Goal: Task Accomplishment & Management: Use online tool/utility

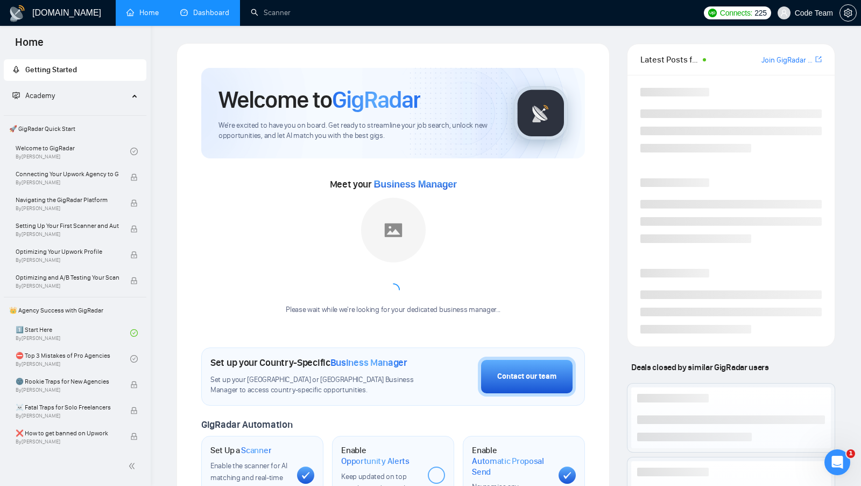
click at [212, 17] on link "Dashboard" at bounding box center [204, 12] width 49 height 9
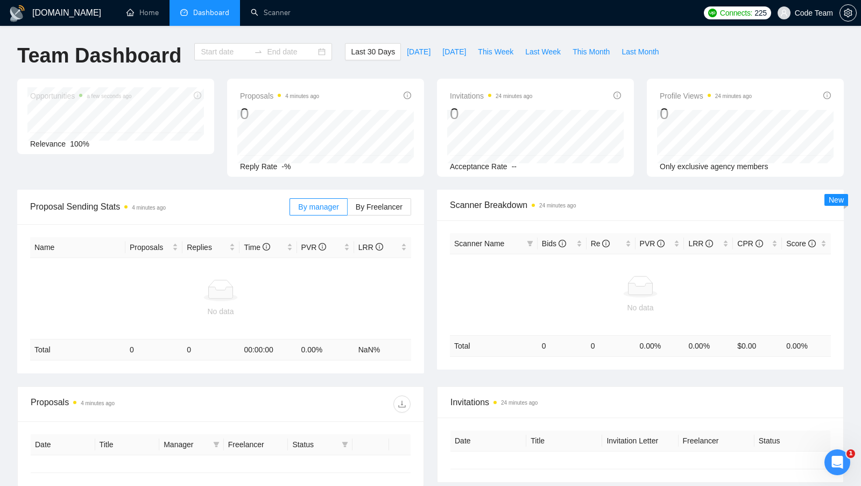
type input "[DATE]"
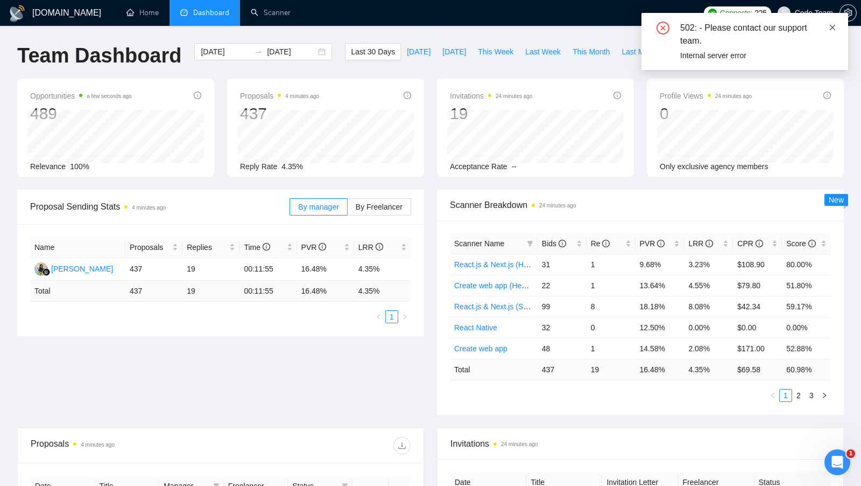
click at [834, 24] on icon "close" at bounding box center [833, 28] width 8 height 8
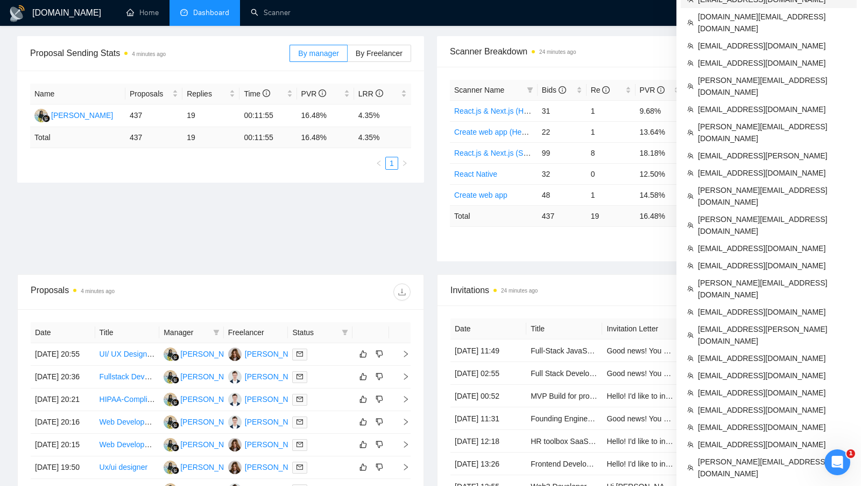
scroll to position [139, 0]
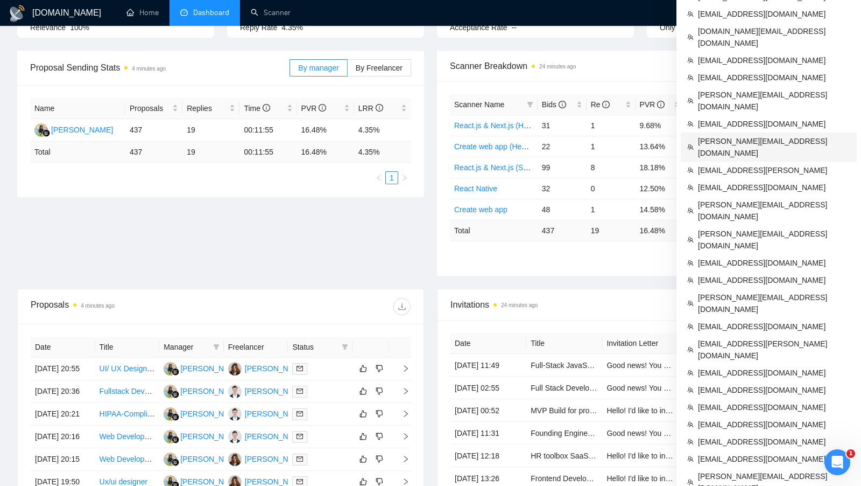
click at [755, 135] on span "[PERSON_NAME][EMAIL_ADDRESS][DOMAIN_NAME]" at bounding box center [774, 147] width 152 height 24
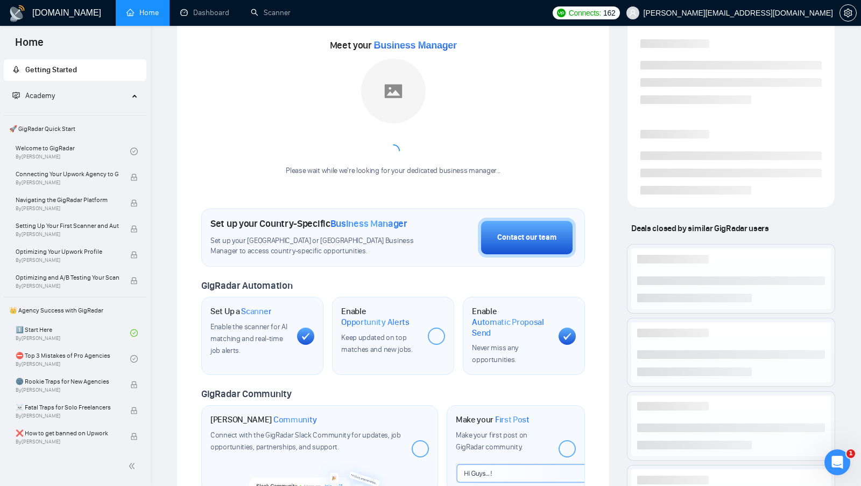
click at [457, 152] on div at bounding box center [393, 150] width 228 height 13
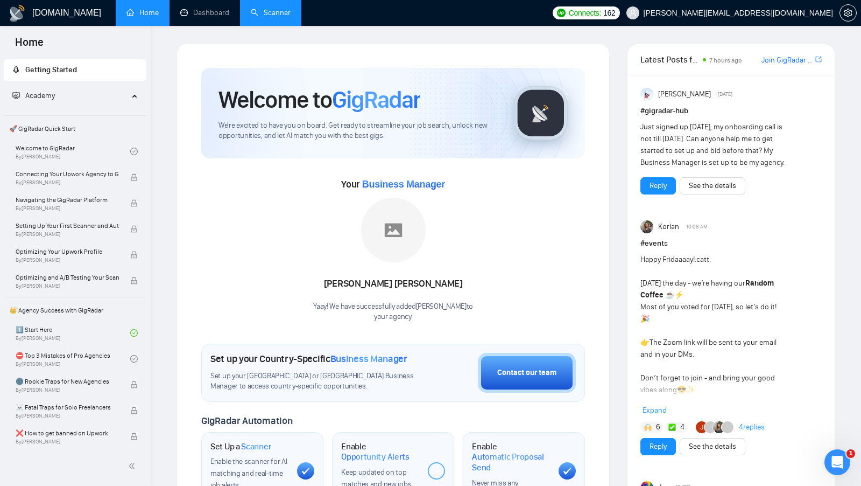
click at [261, 13] on link "Scanner" at bounding box center [271, 12] width 40 height 9
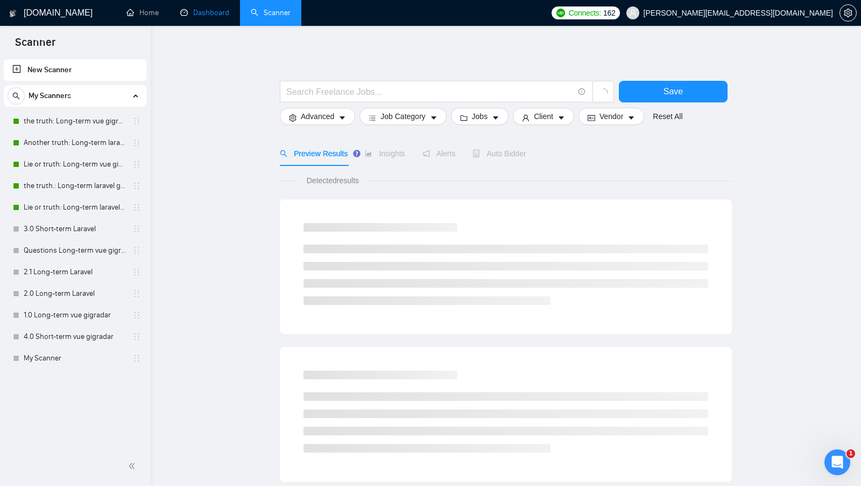
click at [198, 17] on link "Dashboard" at bounding box center [204, 12] width 49 height 9
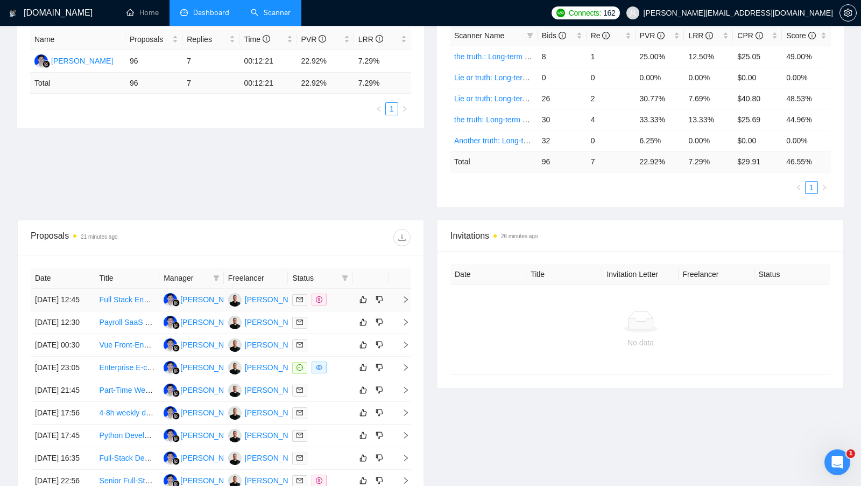
scroll to position [275, 0]
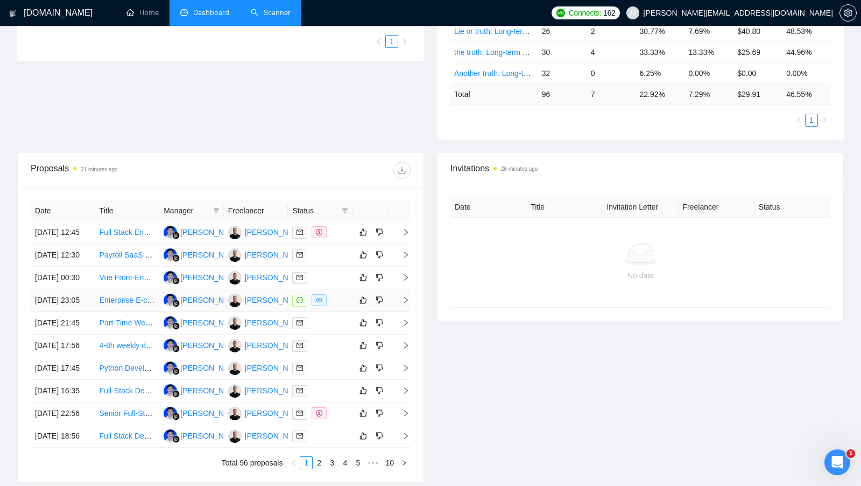
click at [336, 312] on td at bounding box center [320, 300] width 65 height 23
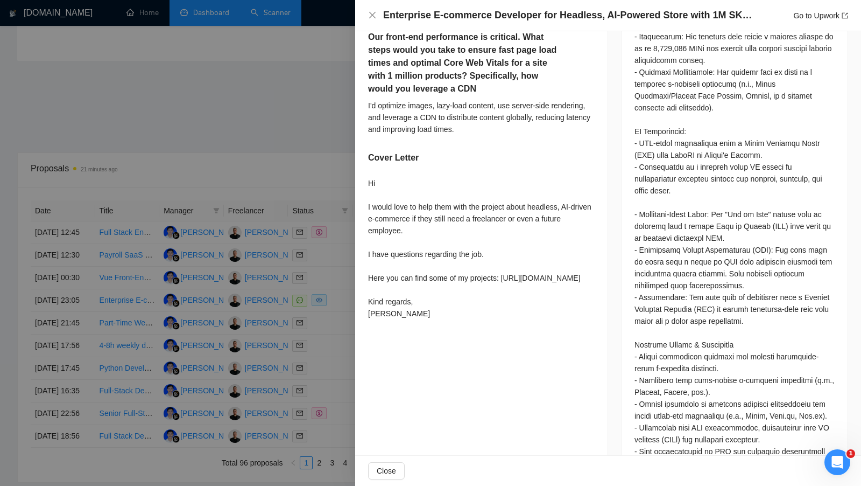
scroll to position [783, 0]
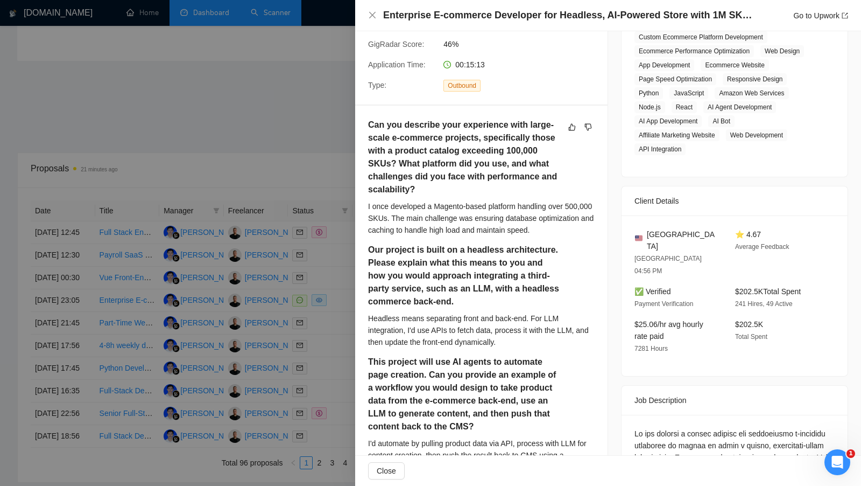
scroll to position [0, 0]
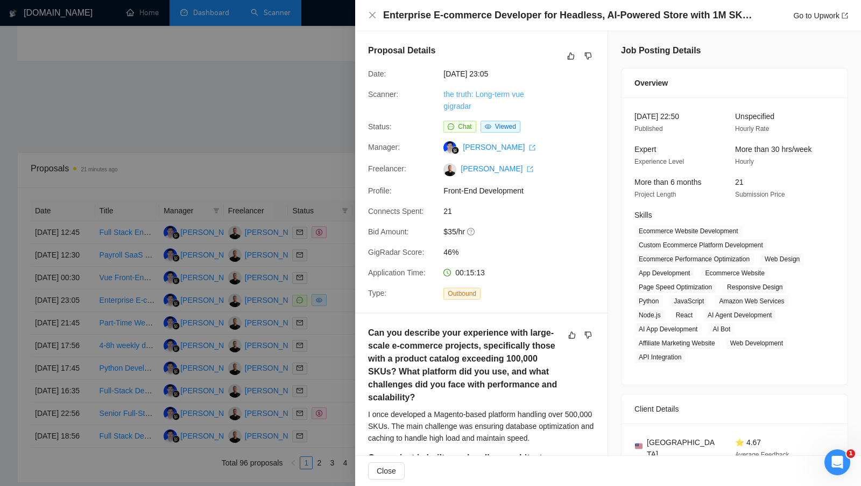
click at [467, 97] on link "the truth: Long-term vue gigradar" at bounding box center [484, 100] width 80 height 20
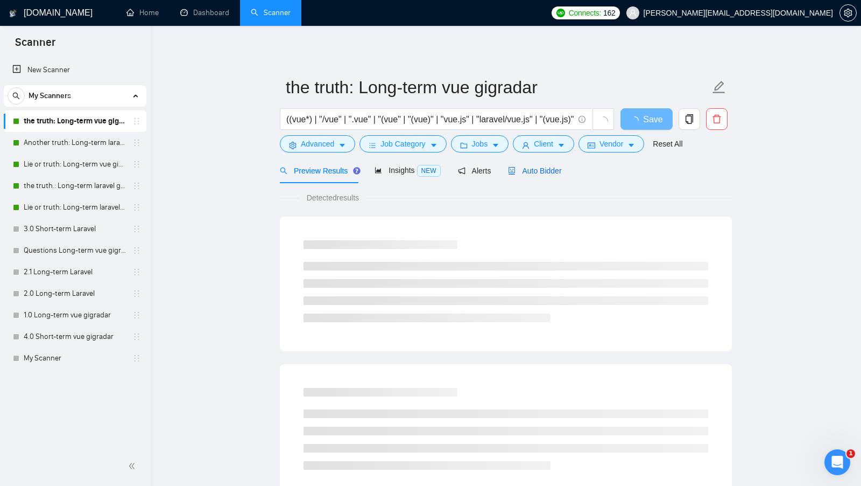
click at [549, 171] on span "Auto Bidder" at bounding box center [534, 170] width 53 height 9
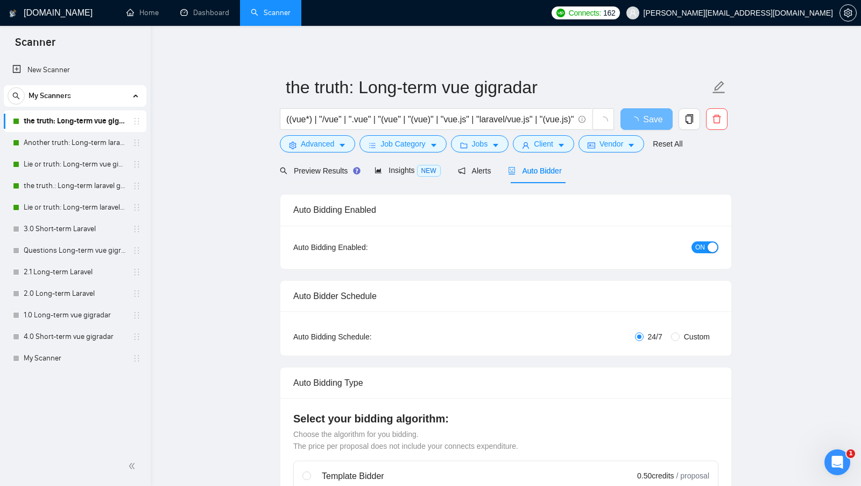
radio input "false"
radio input "true"
checkbox input "true"
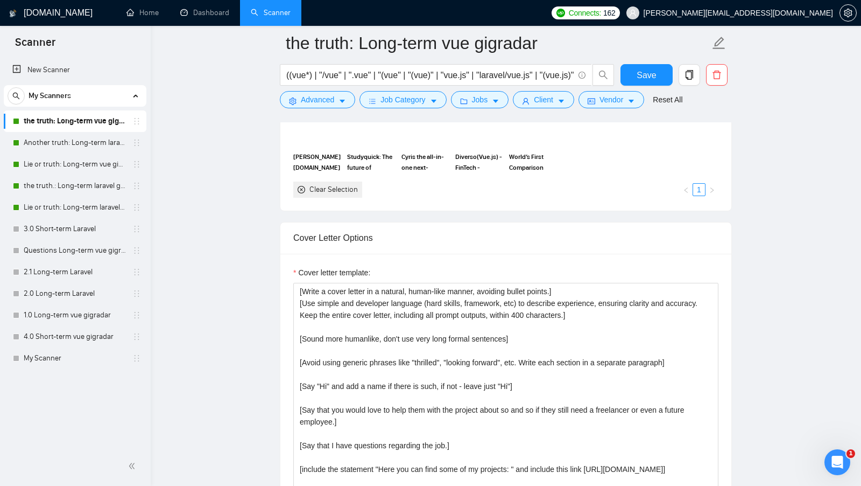
scroll to position [1177, 0]
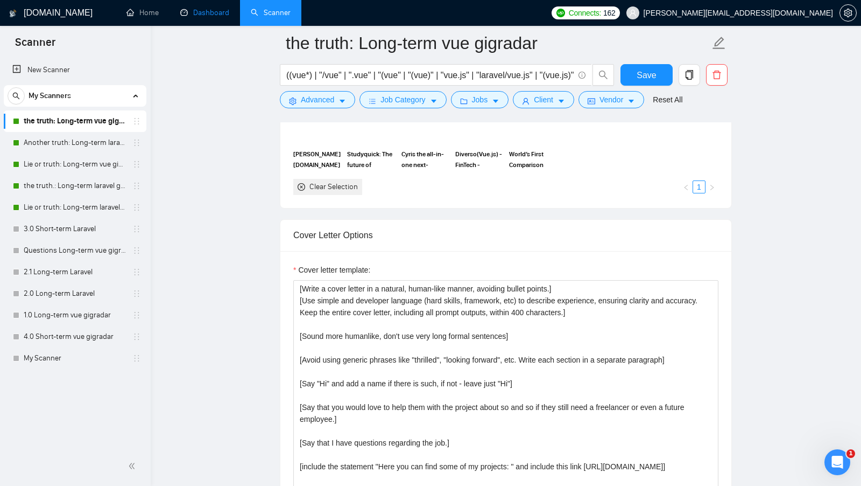
click at [205, 17] on link "Dashboard" at bounding box center [204, 12] width 49 height 9
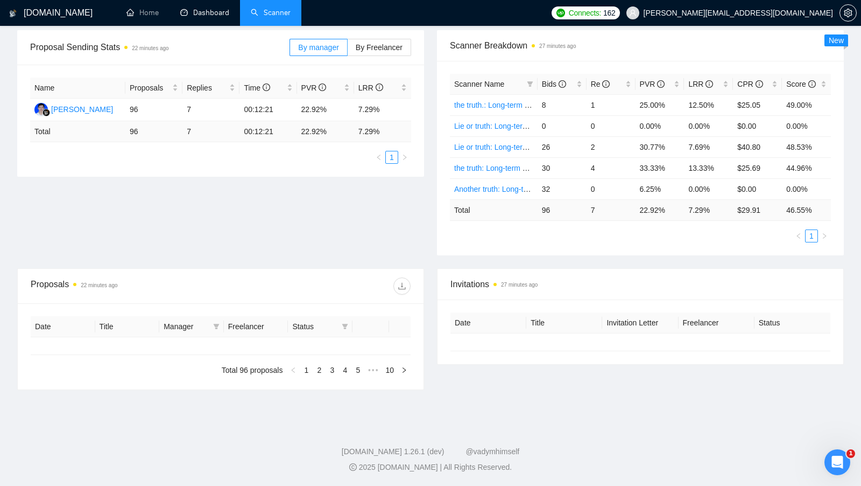
type input "[DATE]"
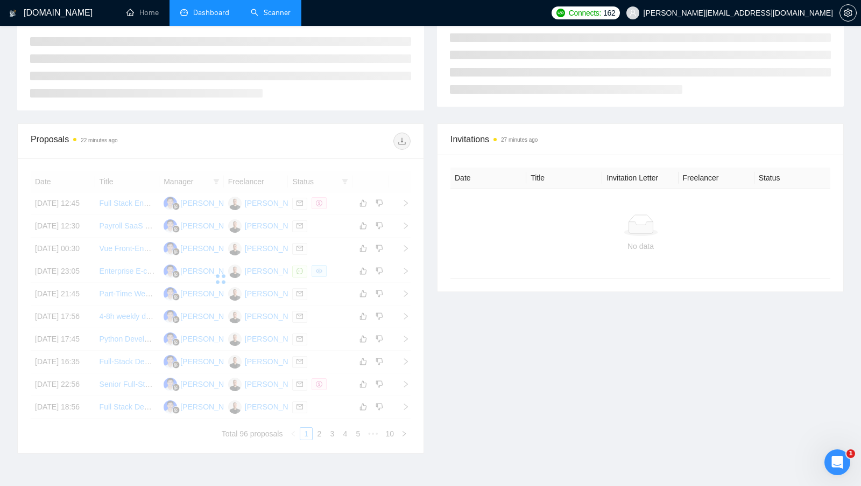
scroll to position [212, 0]
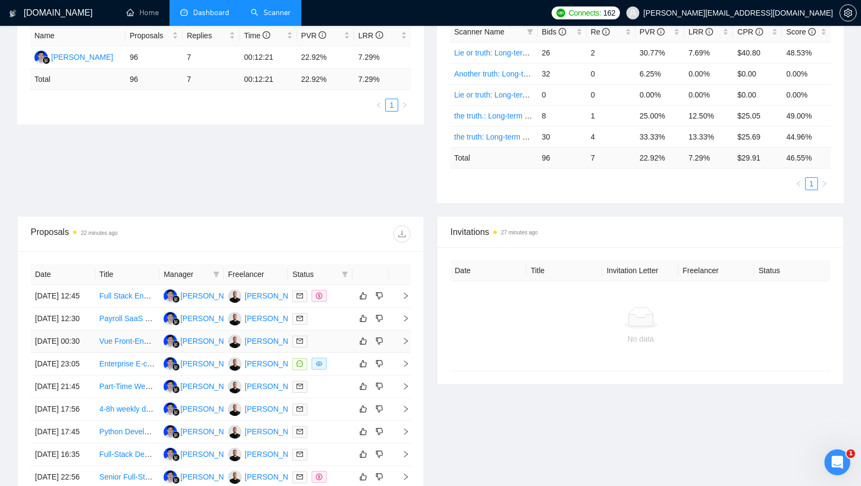
click at [334, 353] on td at bounding box center [320, 341] width 65 height 23
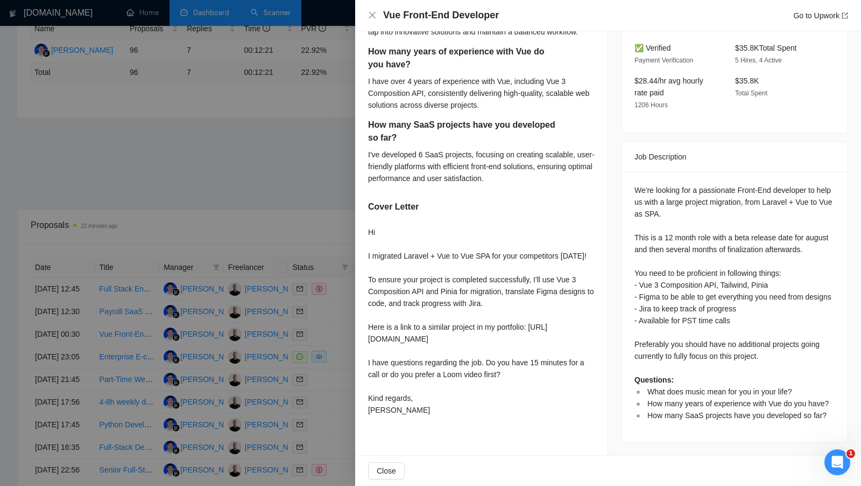
scroll to position [219, 0]
click at [329, 362] on div at bounding box center [430, 243] width 861 height 486
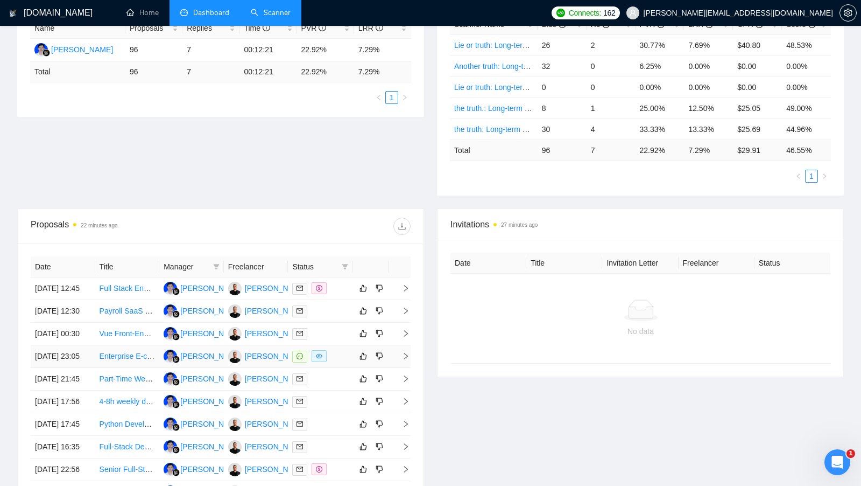
click at [337, 368] on td at bounding box center [320, 356] width 65 height 23
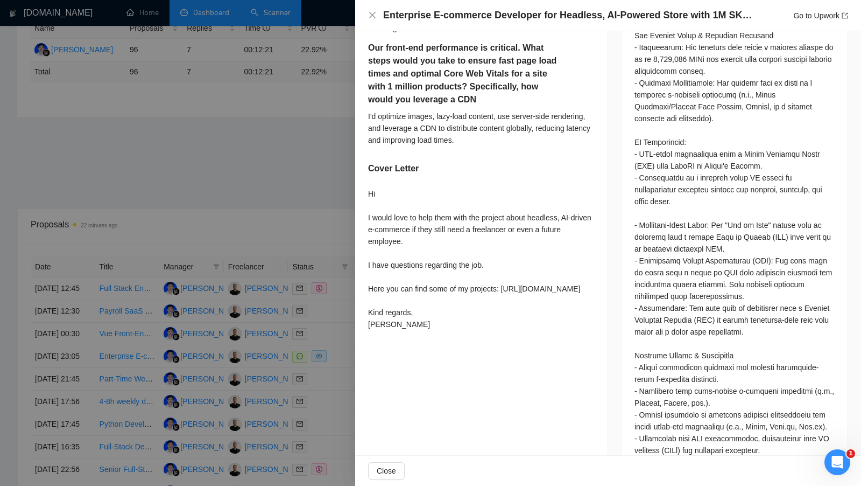
scroll to position [773, 0]
click at [298, 136] on div at bounding box center [430, 243] width 861 height 486
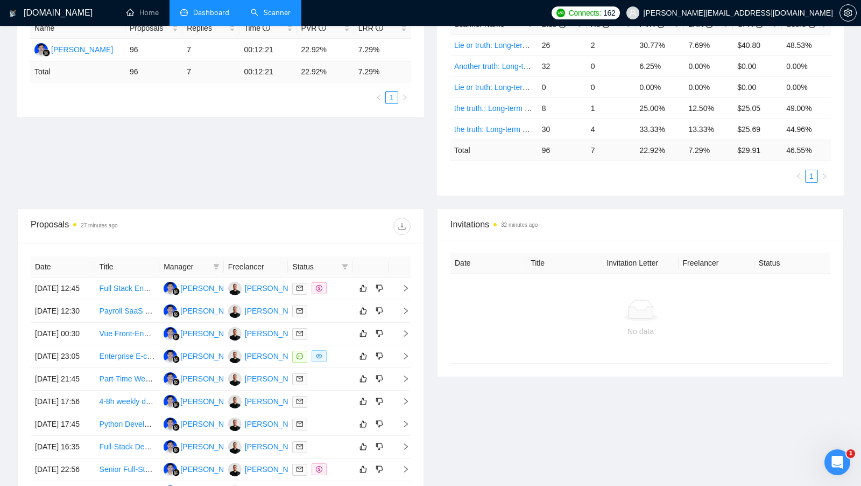
click at [269, 108] on div "Name Proposals Replies Time PVR LRR [PERSON_NAME] 96 7 00:12:21 22.92% 7.29% To…" at bounding box center [220, 61] width 407 height 112
click at [278, 12] on link "Scanner" at bounding box center [271, 12] width 40 height 9
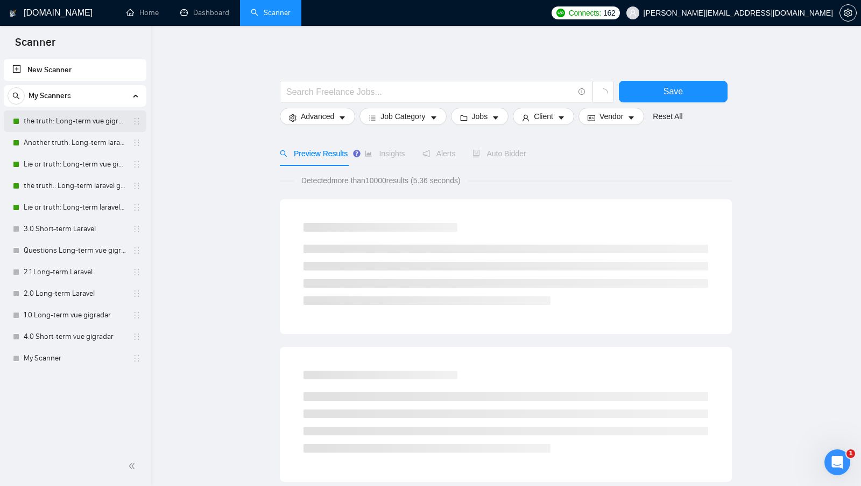
click at [83, 127] on link "the truth: Long-term vue gigradar" at bounding box center [75, 121] width 102 height 22
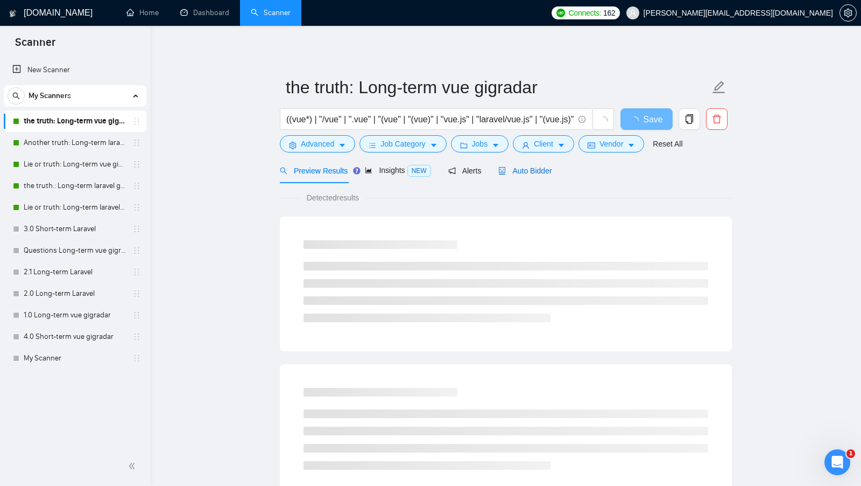
click at [546, 166] on span "Auto Bidder" at bounding box center [525, 170] width 53 height 9
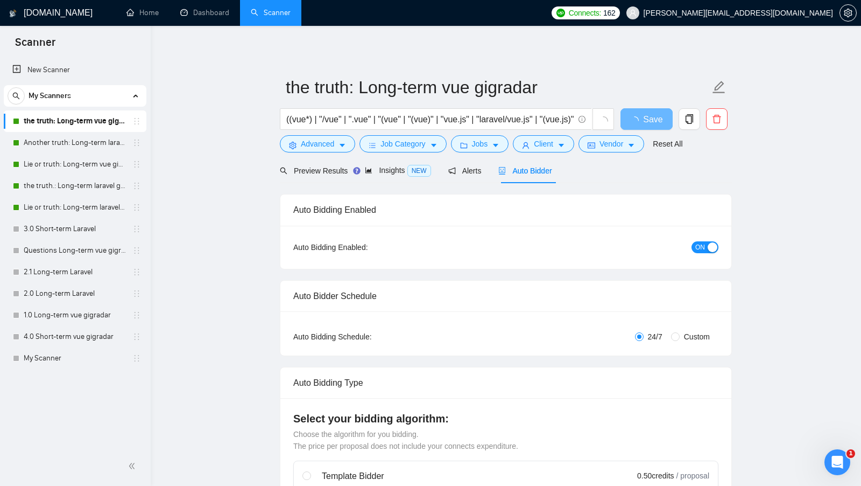
radio input "false"
radio input "true"
checkbox input "true"
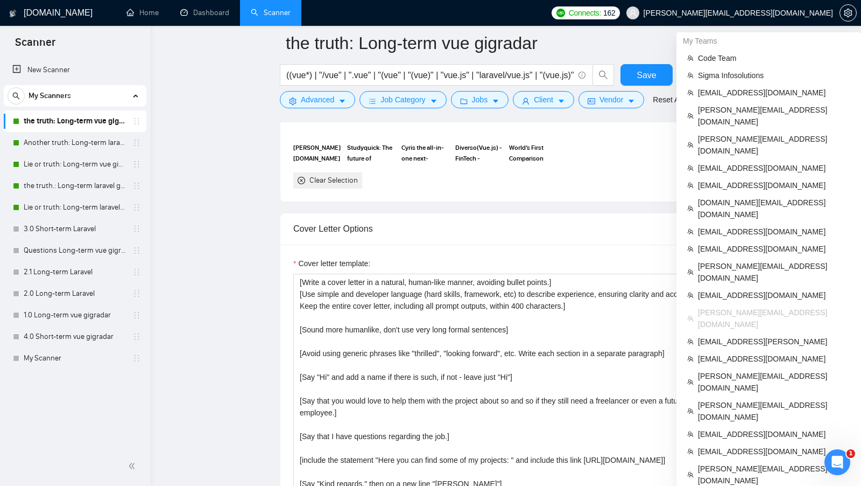
scroll to position [1481, 0]
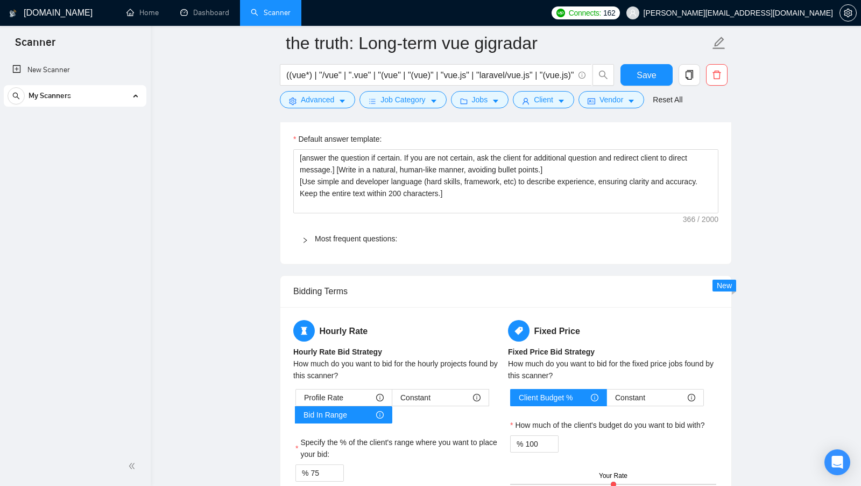
radio input "false"
radio input "true"
checkbox input "true"
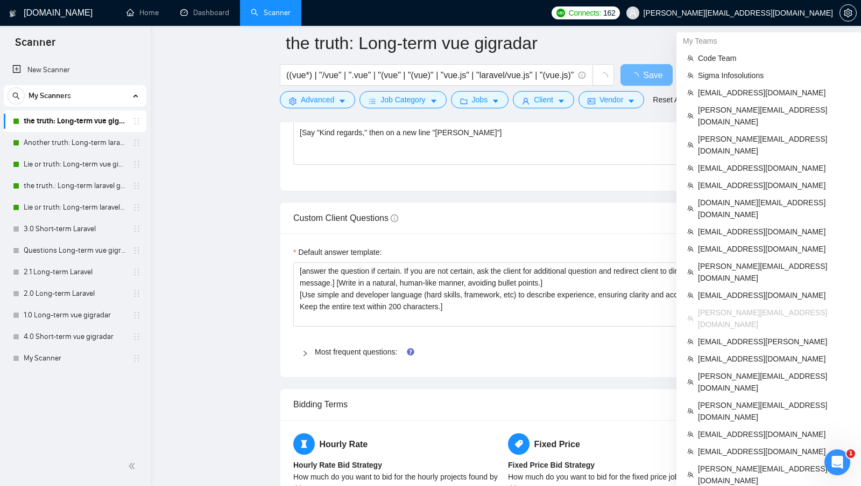
click at [798, 13] on span "[PERSON_NAME][EMAIL_ADDRESS][DOMAIN_NAME]" at bounding box center [739, 13] width 190 height 0
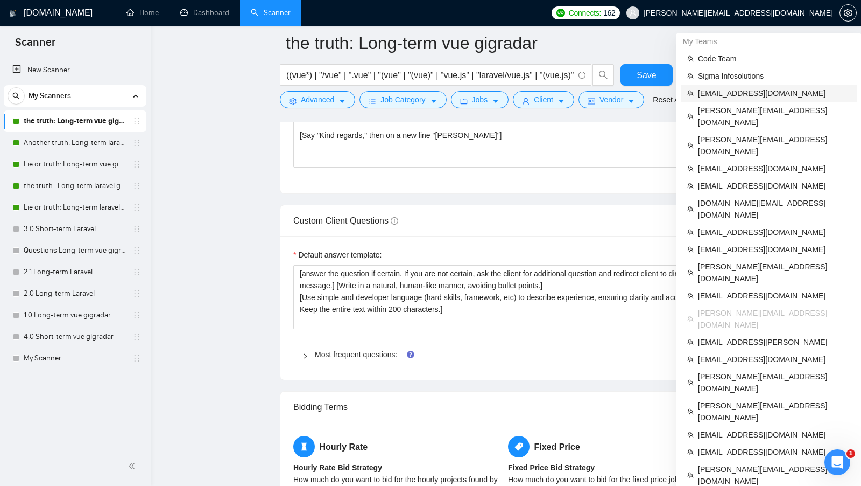
scroll to position [1970, 0]
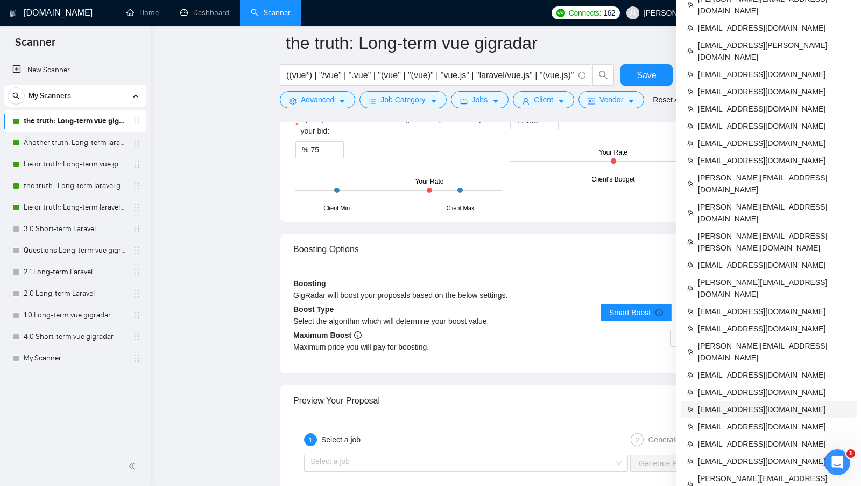
click at [771, 403] on span "[EMAIL_ADDRESS][DOMAIN_NAME]" at bounding box center [774, 409] width 152 height 12
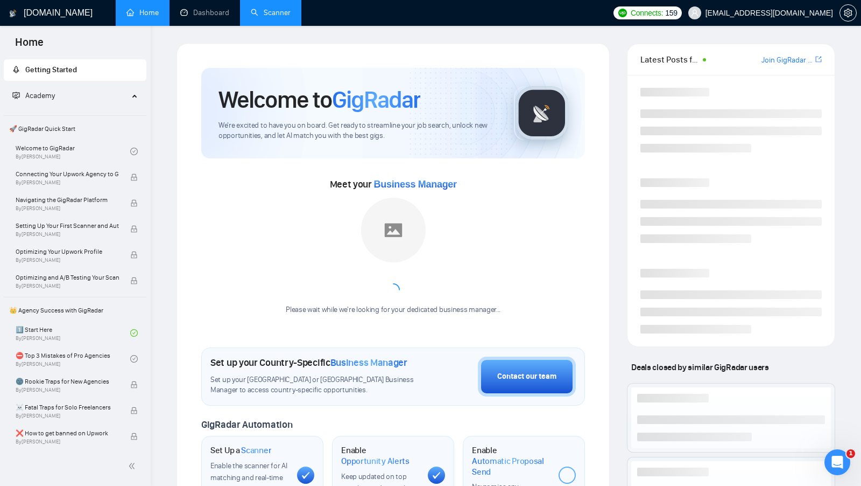
click at [272, 17] on link "Scanner" at bounding box center [271, 12] width 40 height 9
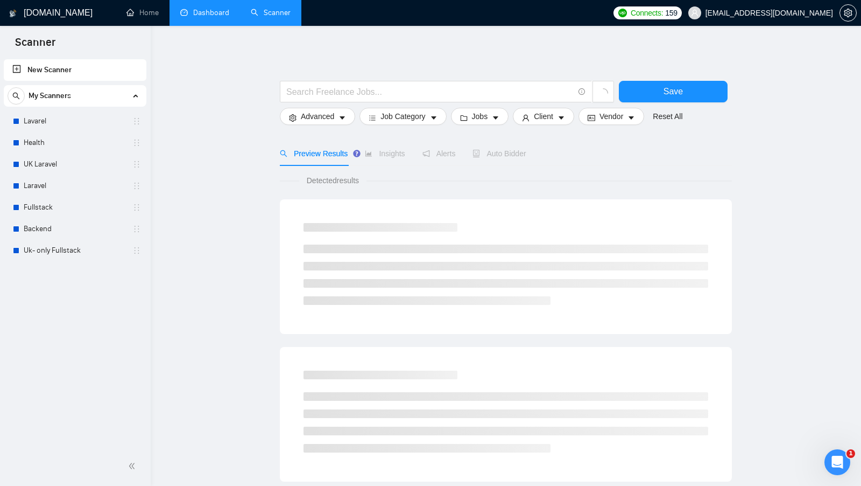
click at [207, 17] on link "Dashboard" at bounding box center [204, 12] width 49 height 9
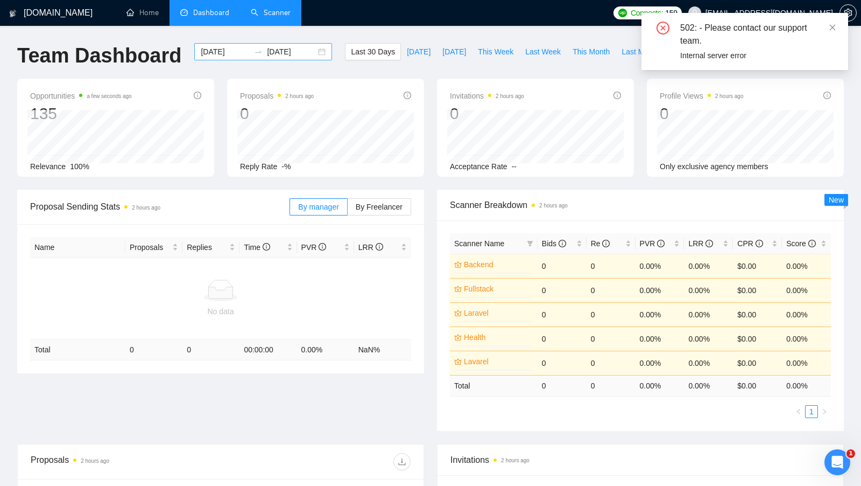
click at [314, 54] on div "2025-08-20 2025-09-19" at bounding box center [263, 51] width 138 height 17
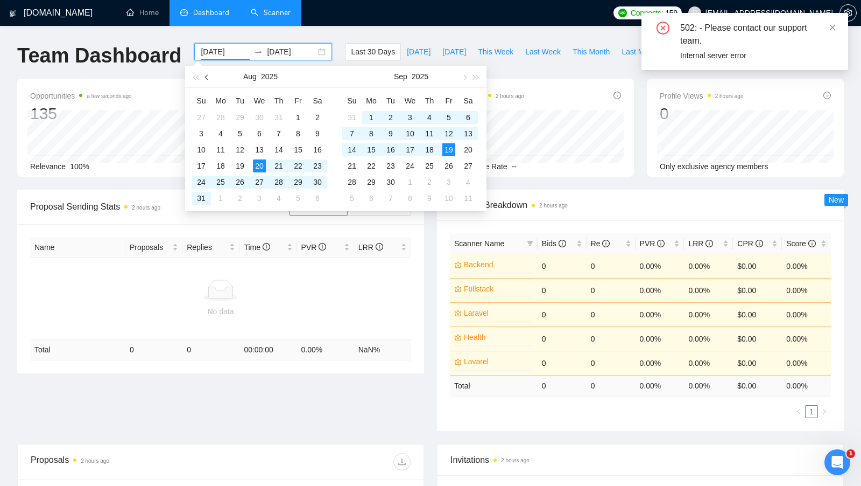
click at [213, 80] on button "button" at bounding box center [207, 77] width 12 height 22
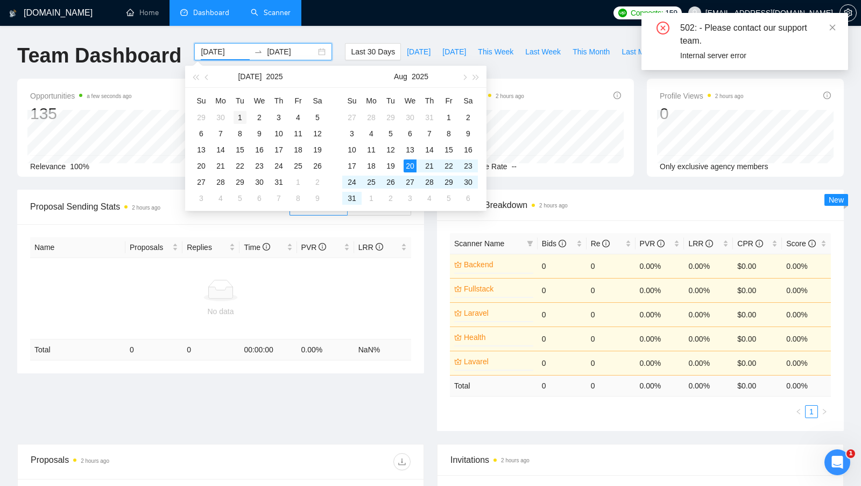
type input "2025-07-01"
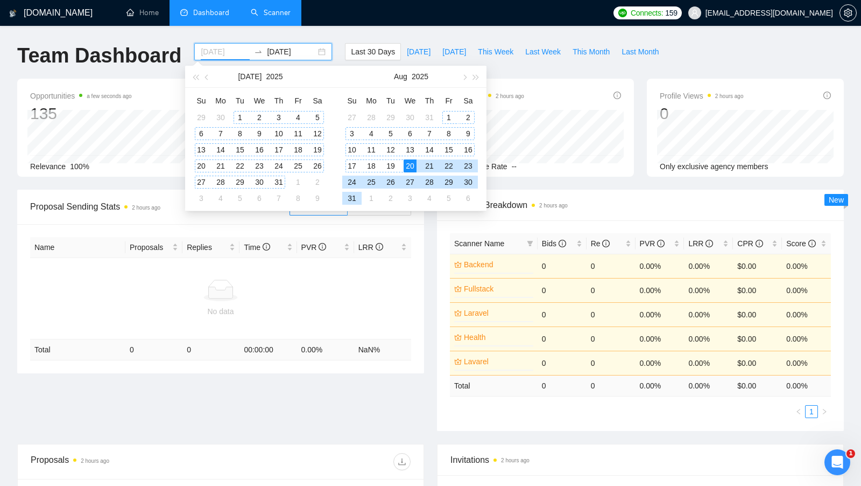
click at [241, 111] on div "1" at bounding box center [240, 117] width 13 height 13
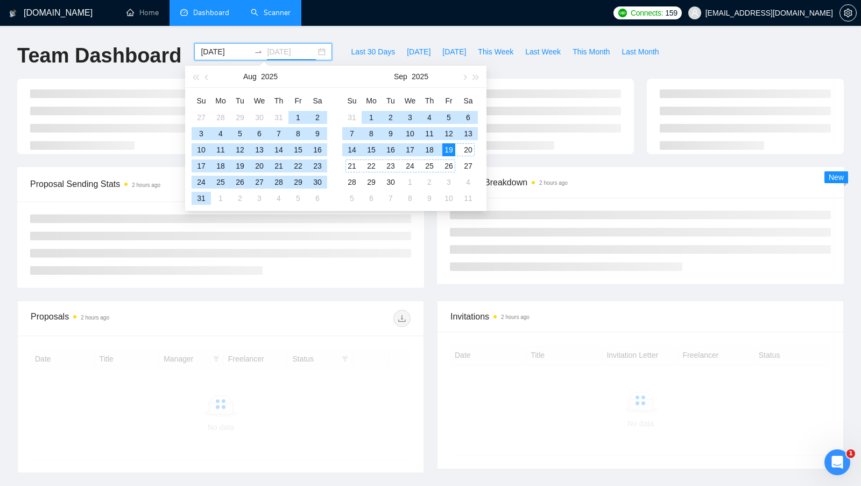
type input "[DATE]"
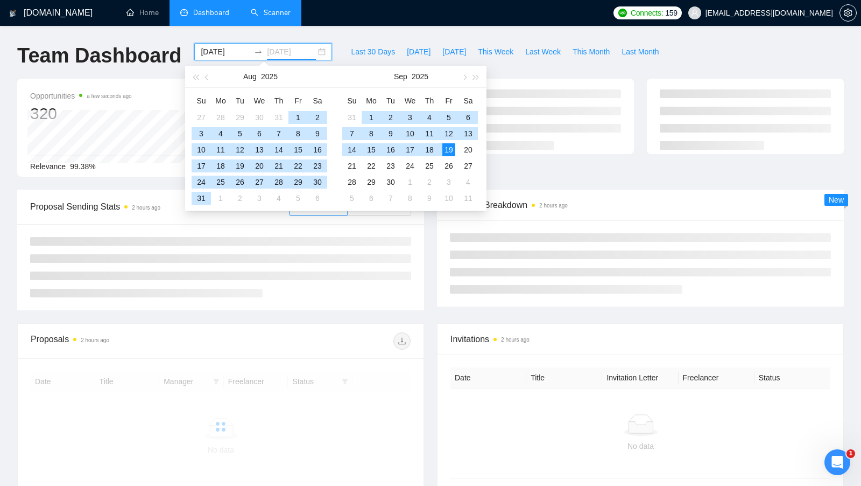
click at [453, 147] on div "19" at bounding box center [449, 149] width 13 height 13
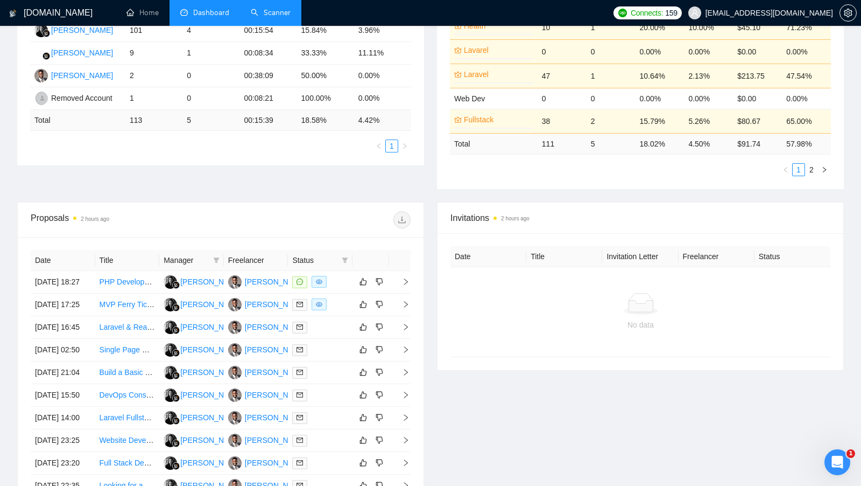
scroll to position [245, 0]
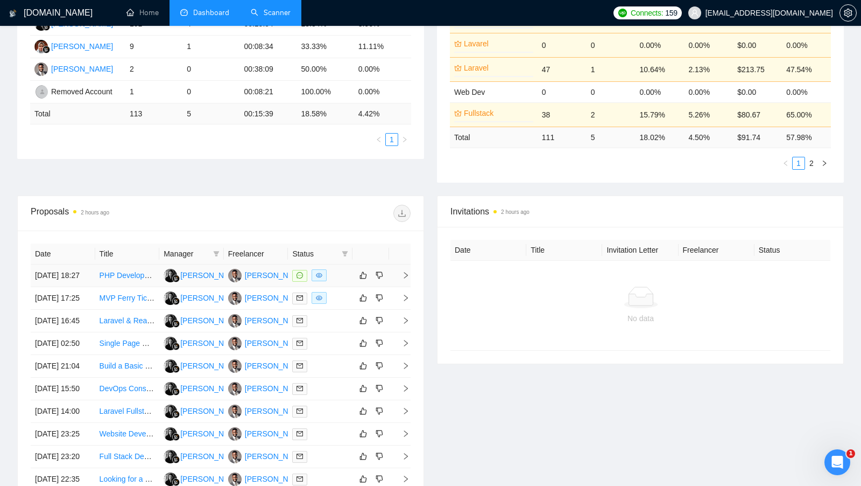
click at [348, 284] on td at bounding box center [320, 275] width 65 height 23
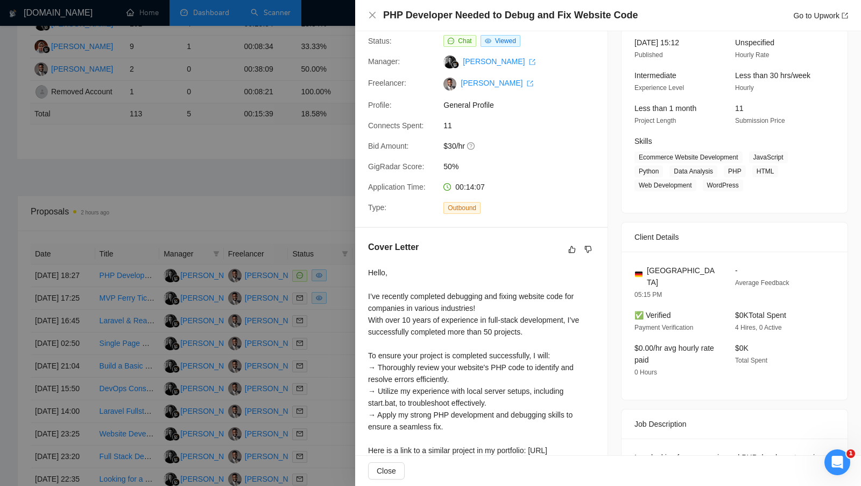
scroll to position [148, 0]
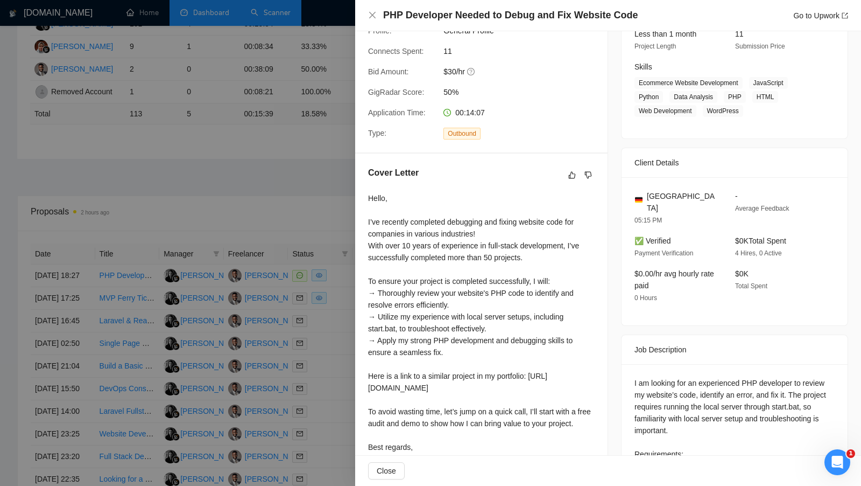
click at [341, 328] on div at bounding box center [430, 243] width 861 height 486
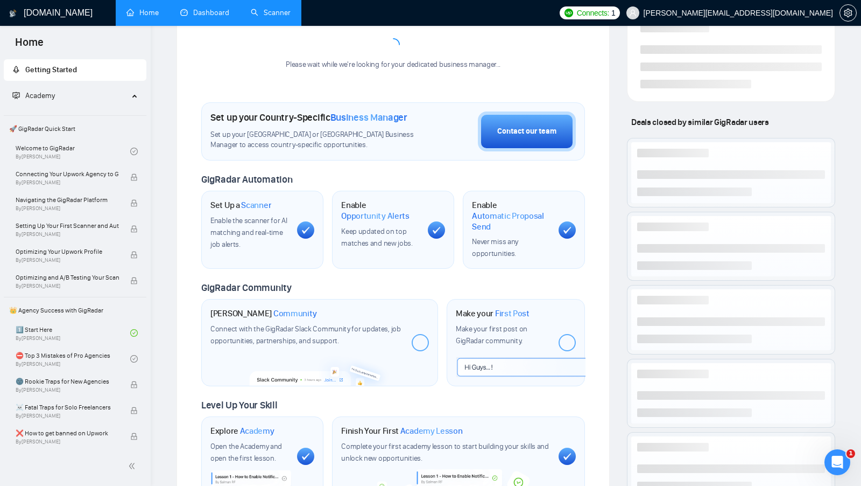
click at [263, 16] on link "Scanner" at bounding box center [271, 12] width 40 height 9
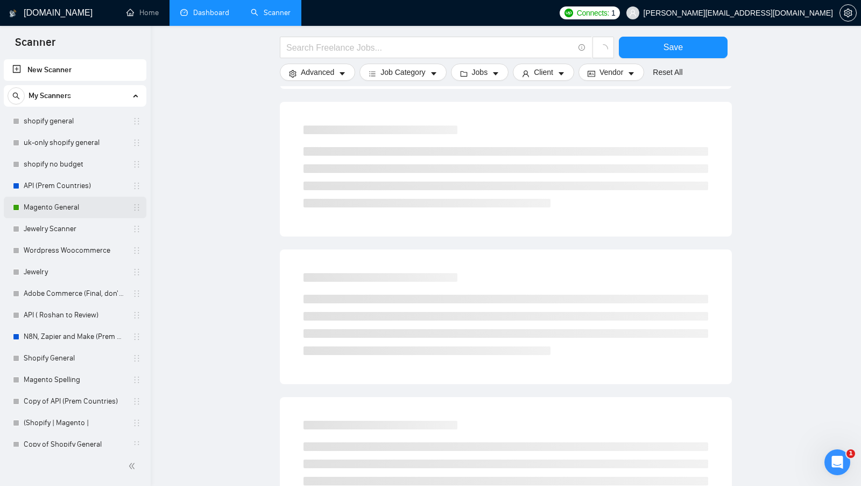
click at [83, 213] on link "Magento General" at bounding box center [75, 208] width 102 height 22
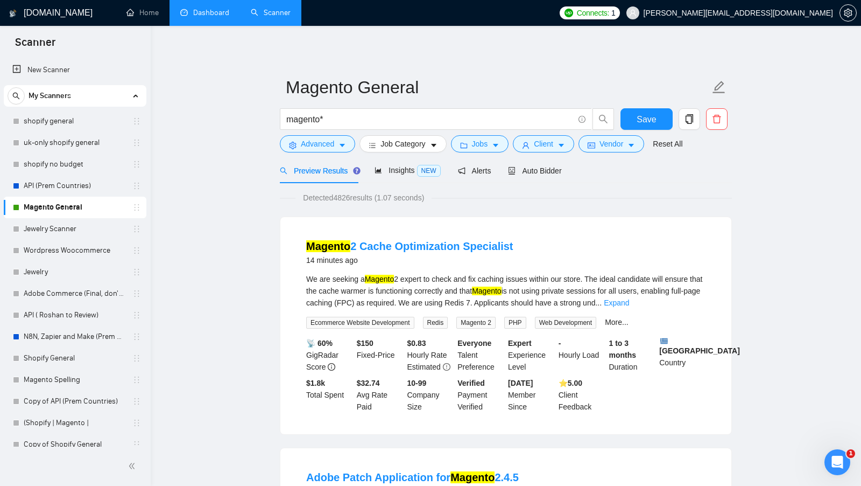
click at [212, 17] on link "Dashboard" at bounding box center [204, 12] width 49 height 9
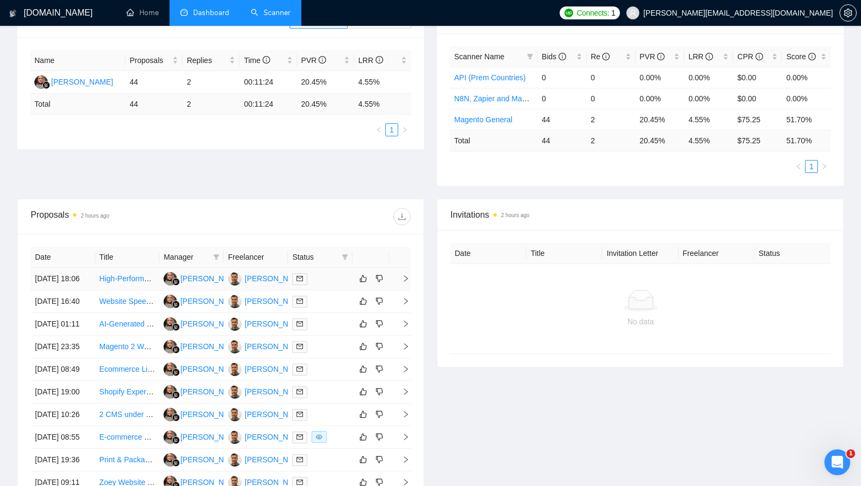
scroll to position [186, 0]
click at [271, 278] on div "Roshan Lal" at bounding box center [276, 279] width 62 height 12
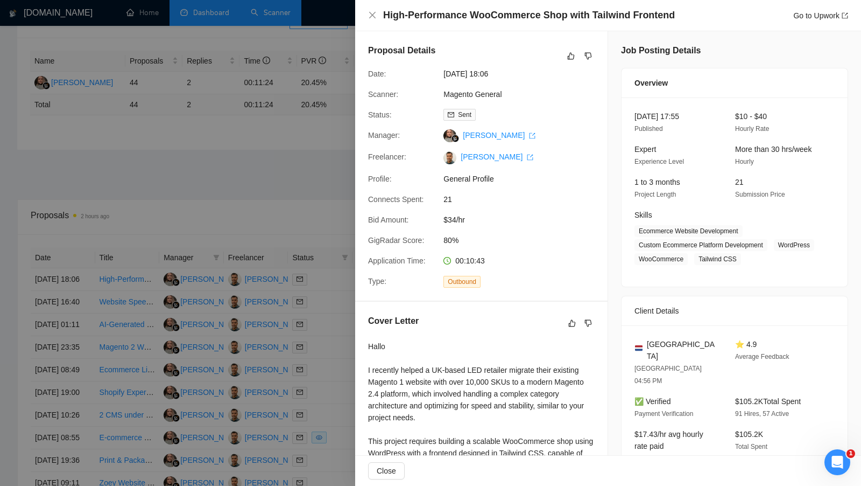
click at [285, 147] on div at bounding box center [430, 243] width 861 height 486
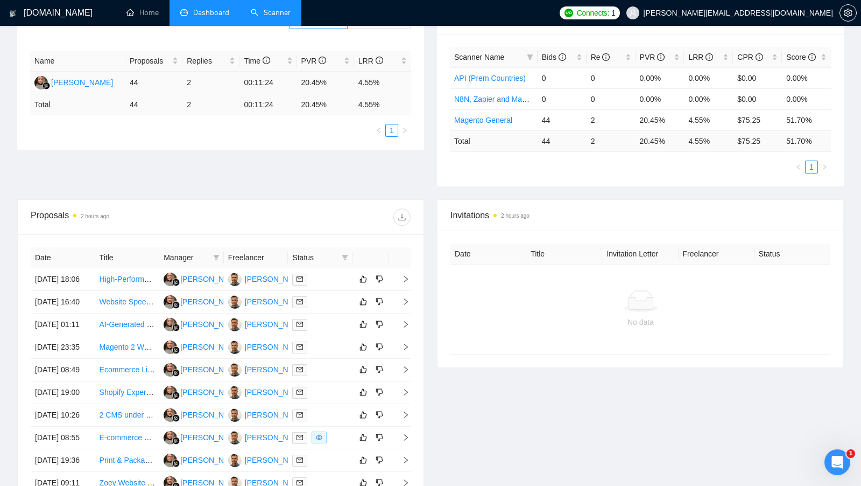
scroll to position [152, 0]
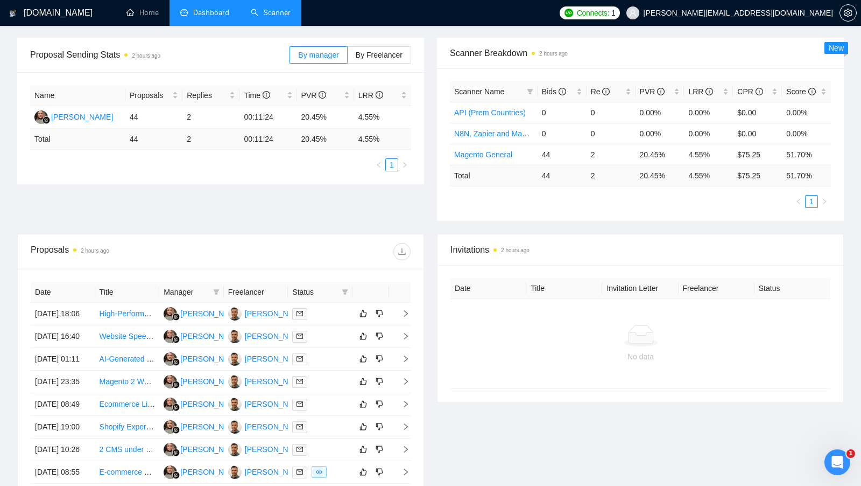
click at [269, 17] on link "Scanner" at bounding box center [271, 12] width 40 height 9
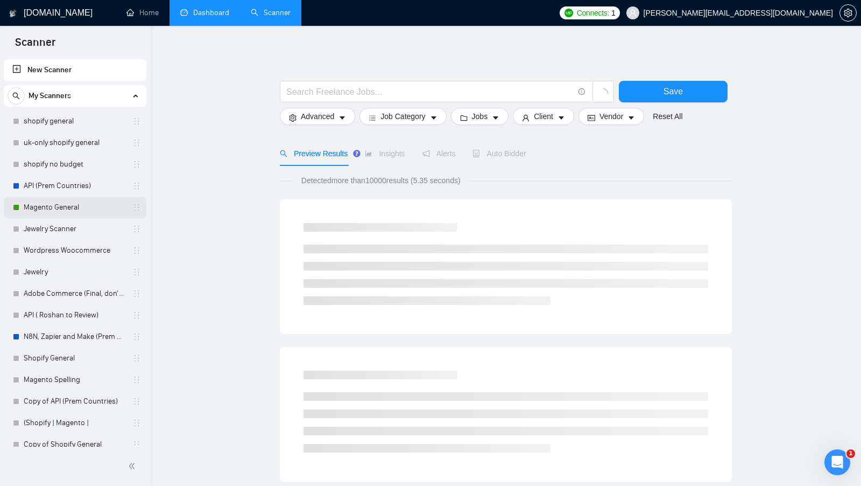
click at [70, 201] on link "Magento General" at bounding box center [75, 208] width 102 height 22
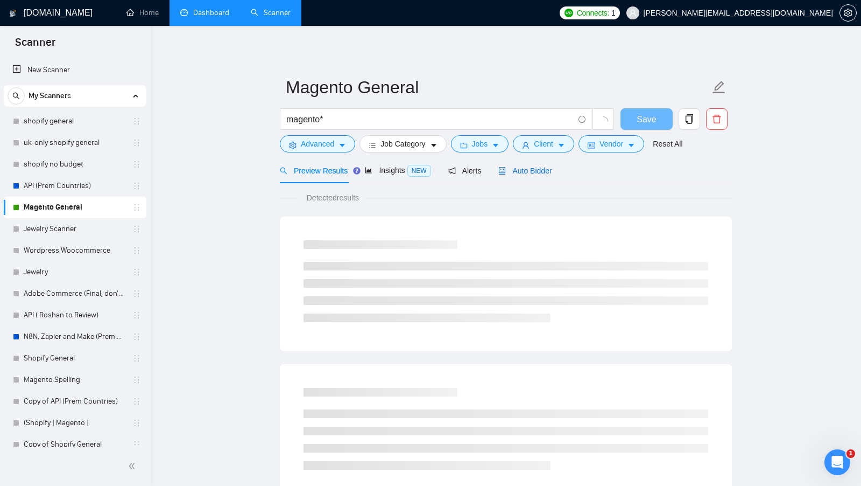
click at [524, 170] on span "Auto Bidder" at bounding box center [525, 170] width 53 height 9
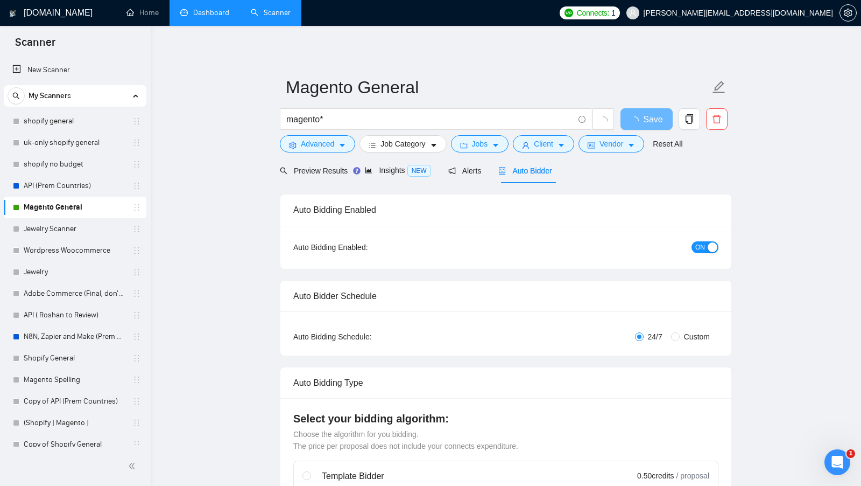
checkbox input "true"
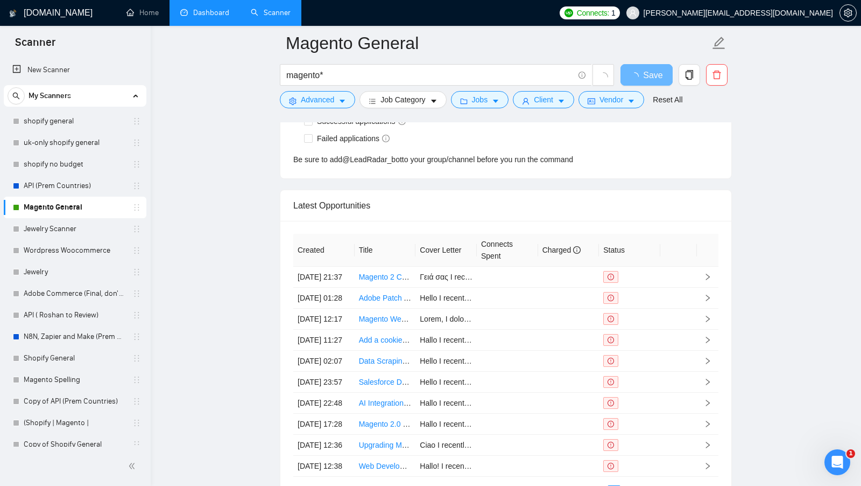
scroll to position [2654, 0]
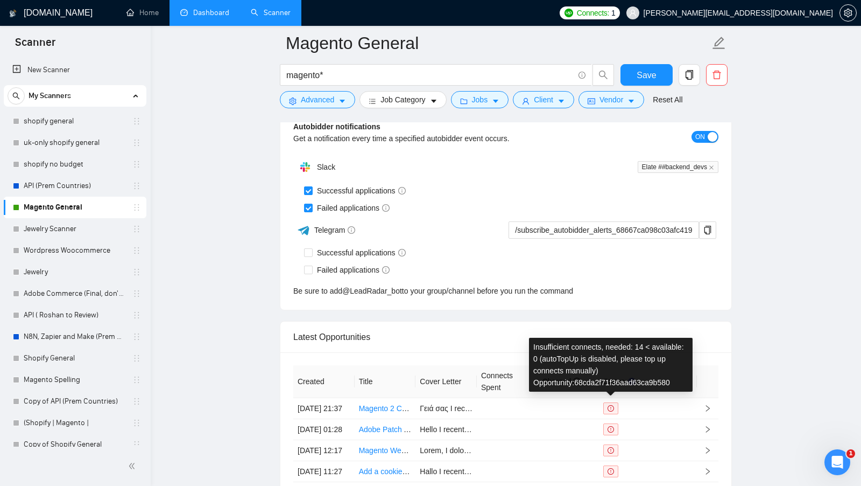
click at [654, 285] on div "Be sure to add @ LeadRadar_bot to your group/channel before you run the command" at bounding box center [505, 291] width 425 height 12
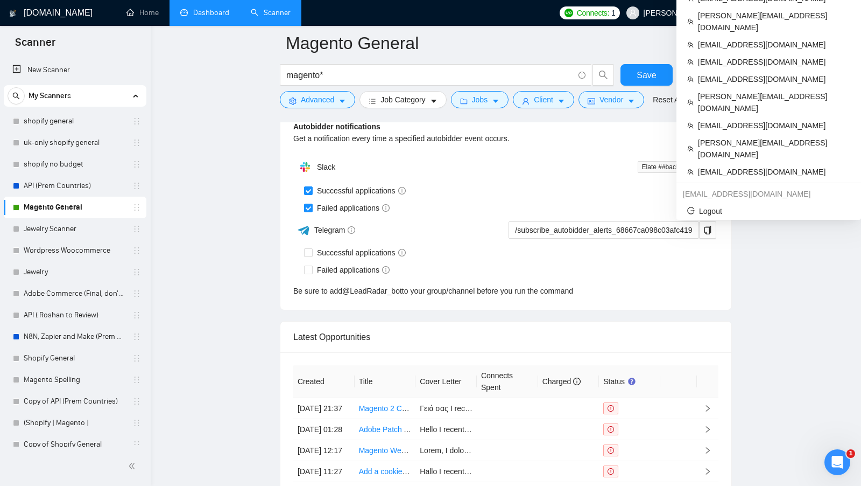
scroll to position [2099, 0]
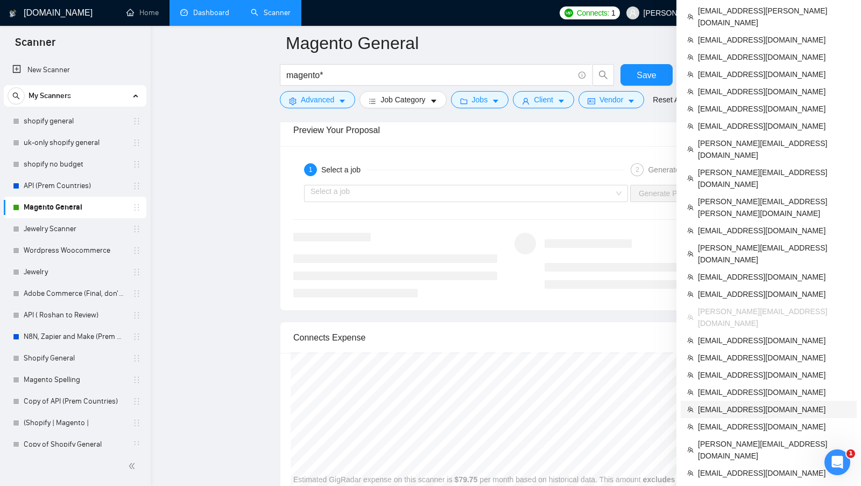
click at [745, 403] on span "[EMAIL_ADDRESS][DOMAIN_NAME]" at bounding box center [774, 409] width 152 height 12
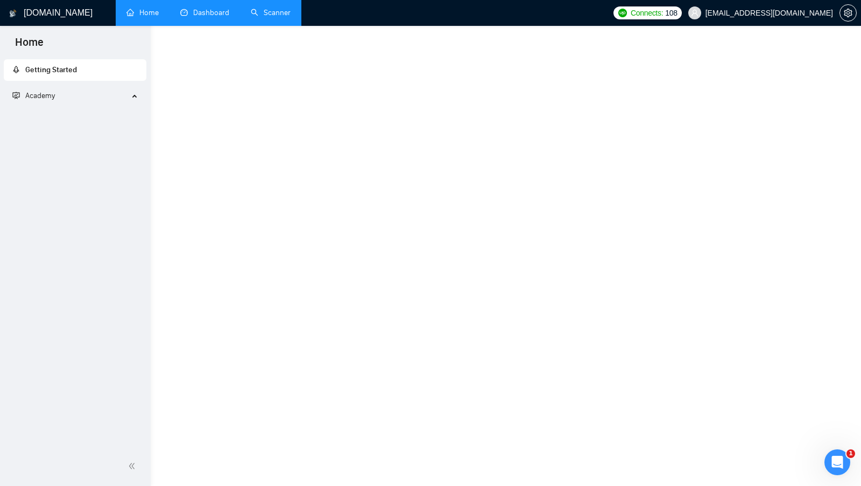
scroll to position [359, 0]
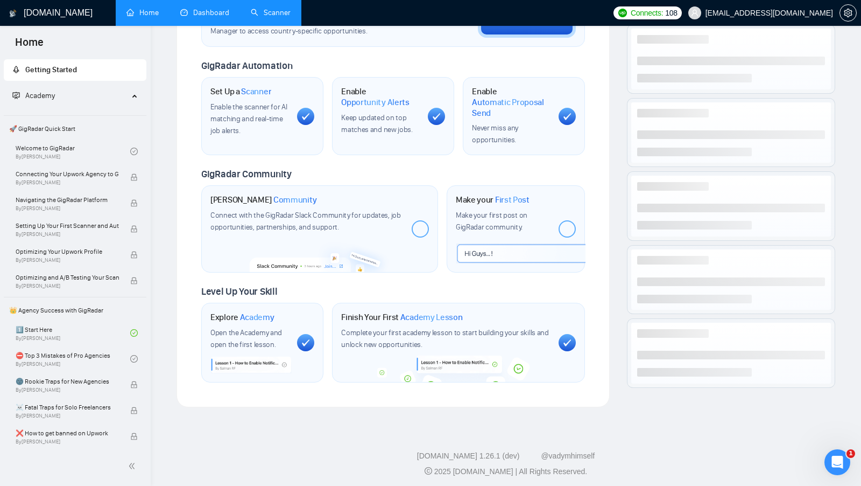
click at [277, 15] on link "Scanner" at bounding box center [271, 12] width 40 height 9
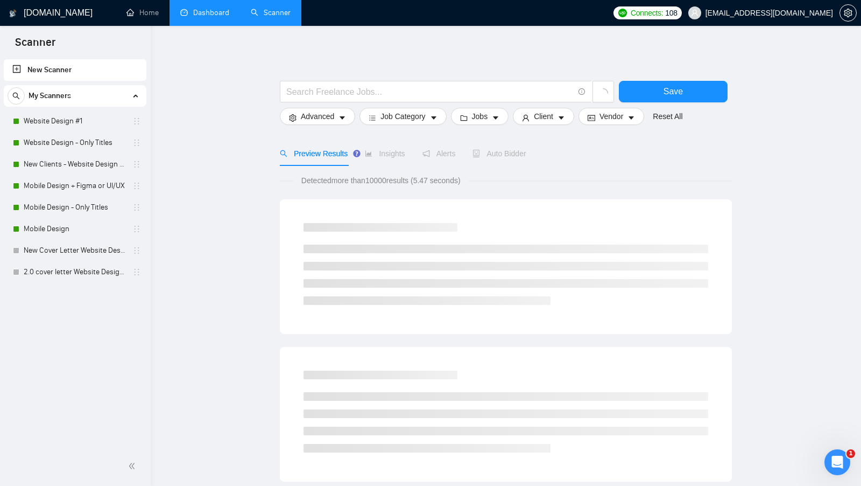
click at [194, 13] on link "Dashboard" at bounding box center [204, 12] width 49 height 9
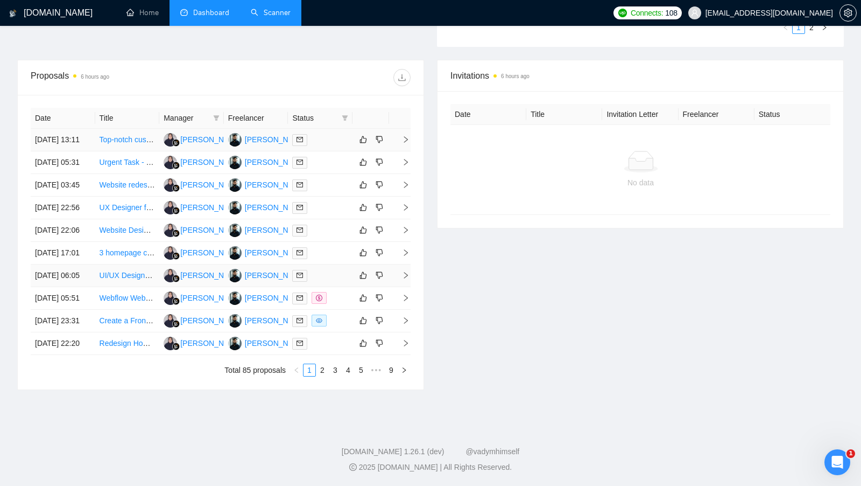
scroll to position [287, 0]
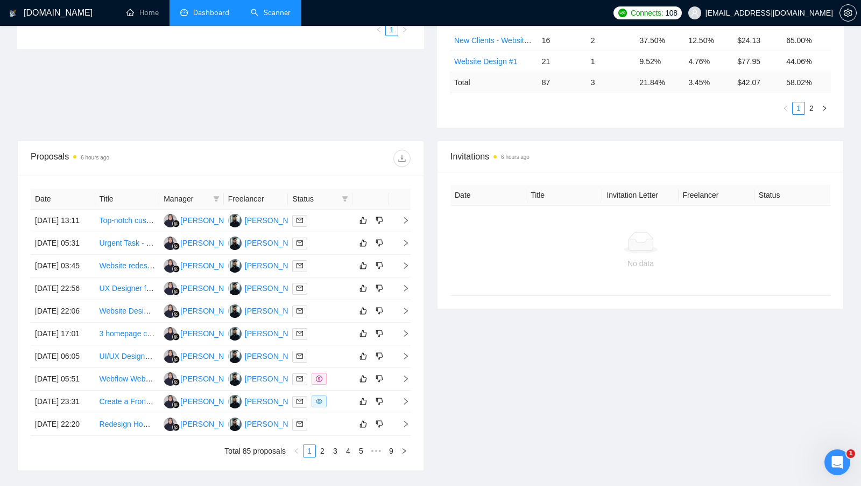
click at [353, 198] on th at bounding box center [371, 198] width 37 height 21
click at [347, 198] on span at bounding box center [345, 199] width 11 height 16
click at [303, 210] on span "Chat" at bounding box center [318, 216] width 52 height 12
click at [329, 176] on div "Date Title Manager Freelancer Status 19 Sep, 2025 13:11 Top-notch custom websit…" at bounding box center [221, 323] width 406 height 294
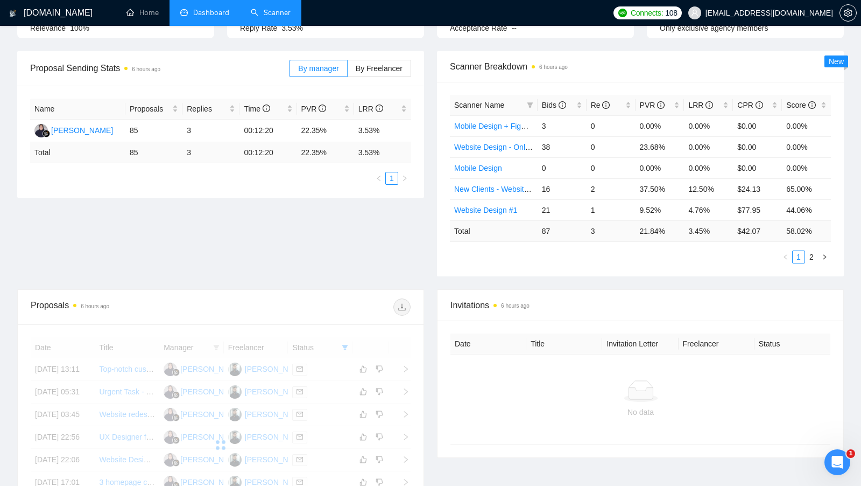
scroll to position [184, 0]
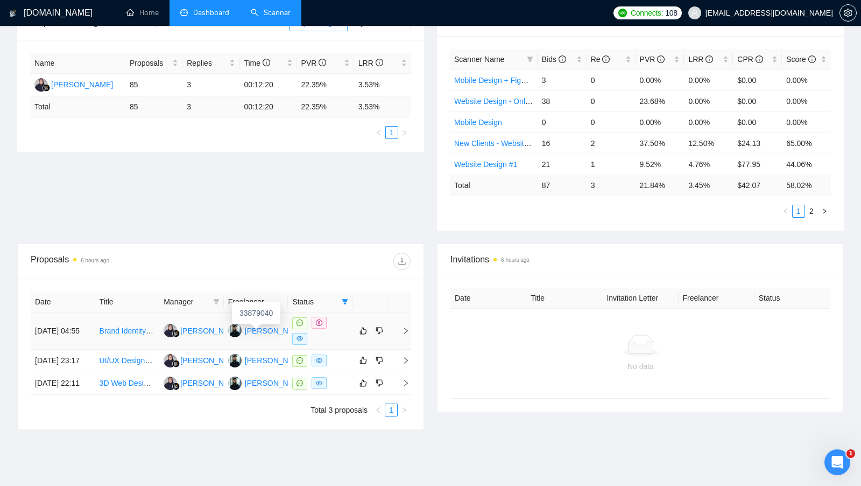
click at [274, 327] on div "Arman Robin" at bounding box center [276, 331] width 62 height 12
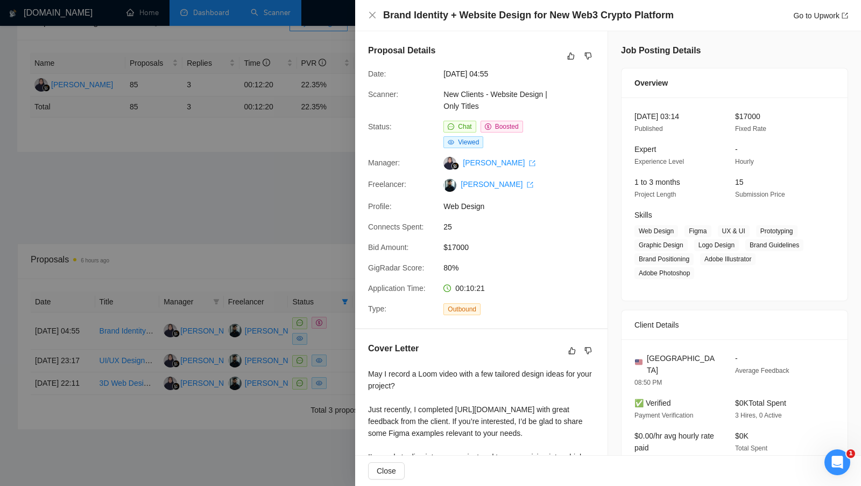
click at [307, 167] on div at bounding box center [430, 243] width 861 height 486
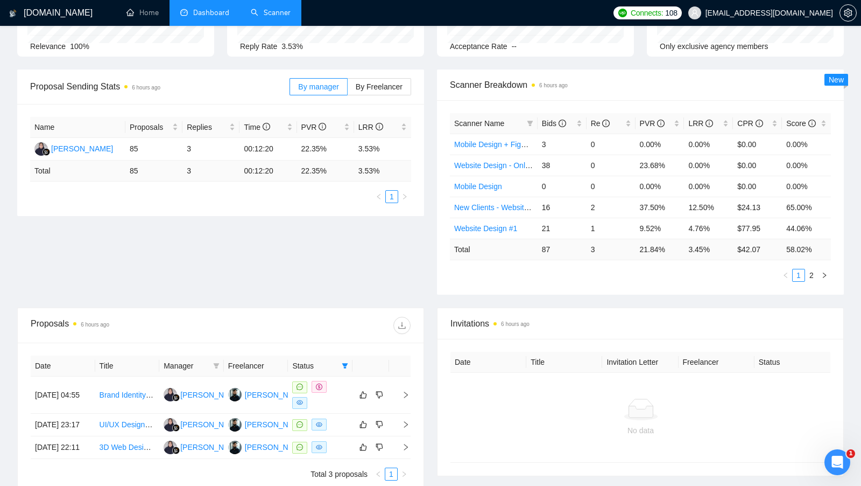
scroll to position [125, 0]
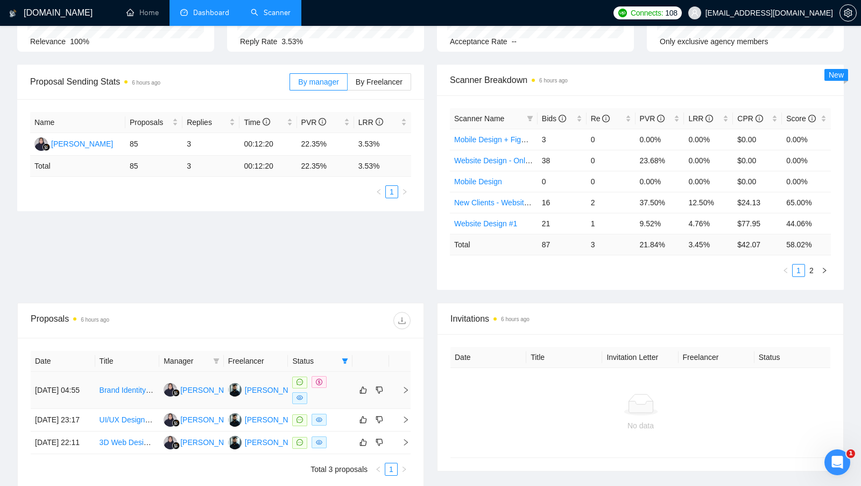
click at [346, 383] on div at bounding box center [320, 390] width 56 height 28
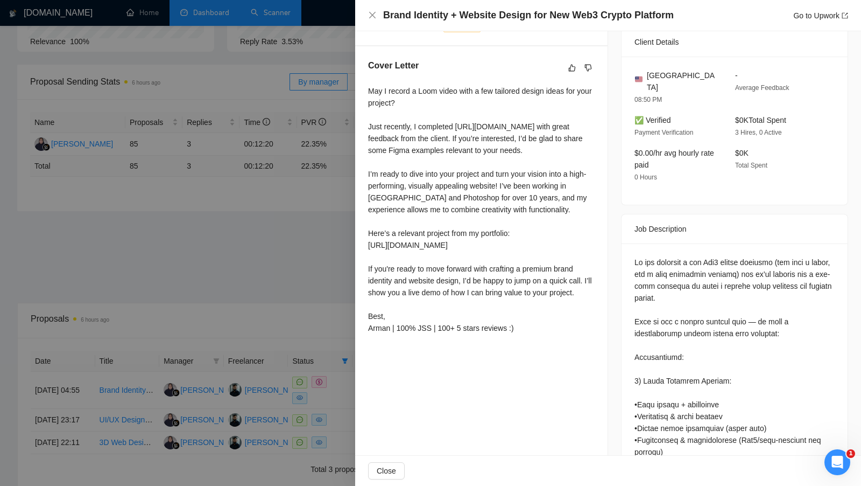
scroll to position [286, 0]
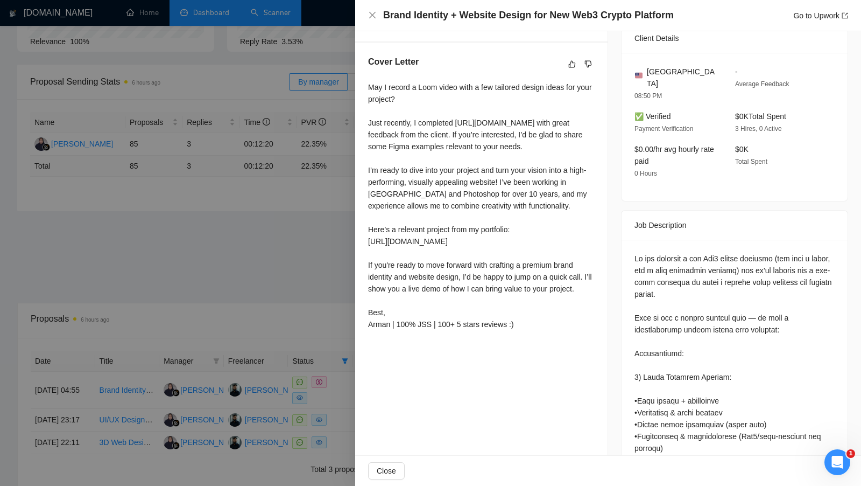
click at [320, 278] on div at bounding box center [430, 243] width 861 height 486
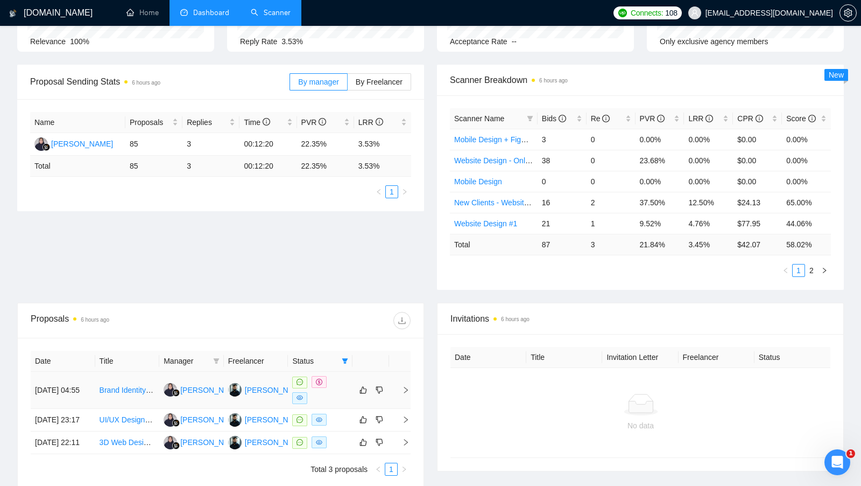
click at [343, 402] on td at bounding box center [320, 389] width 65 height 37
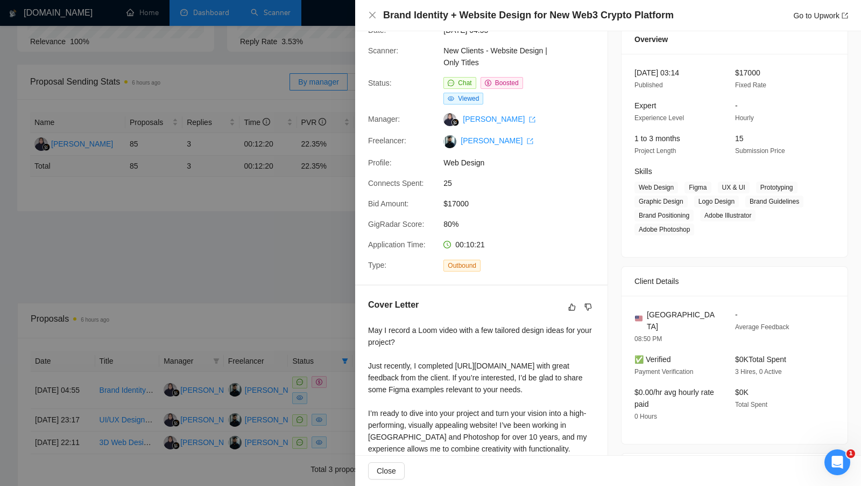
scroll to position [0, 0]
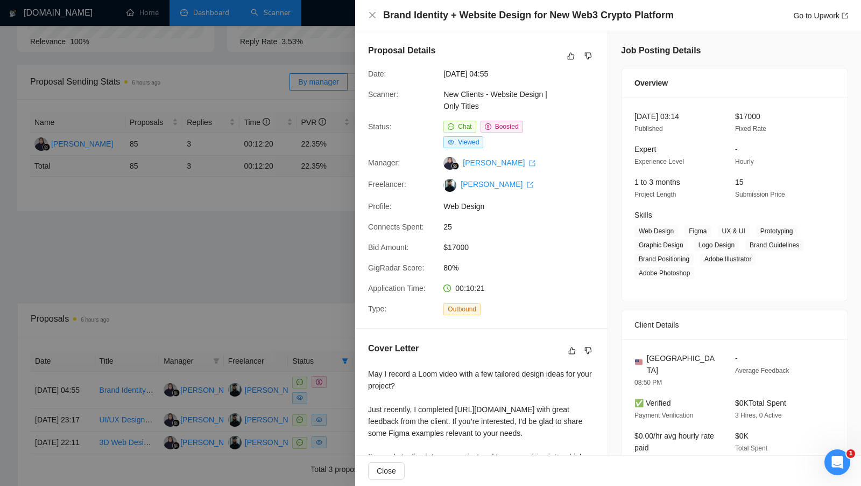
click at [331, 321] on div at bounding box center [430, 243] width 861 height 486
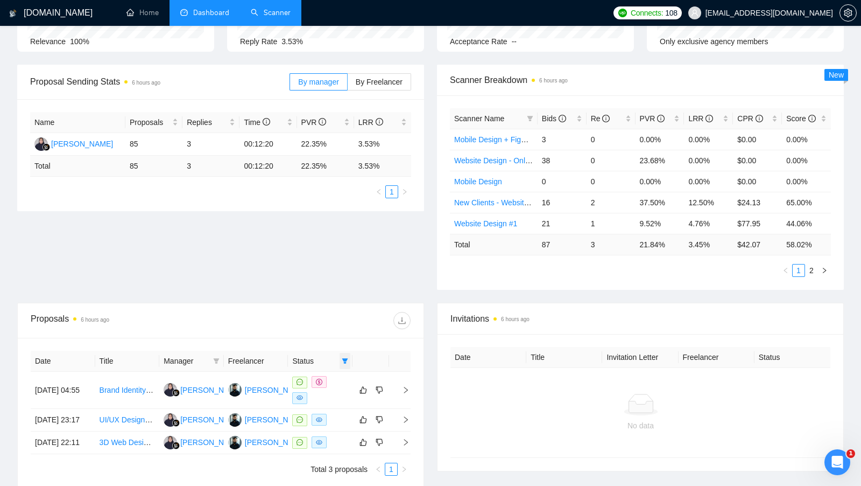
click at [346, 353] on span at bounding box center [345, 361] width 11 height 16
click at [306, 381] on span "Chat" at bounding box center [310, 378] width 20 height 9
checkbox input "false"
click at [345, 324] on div at bounding box center [316, 320] width 190 height 17
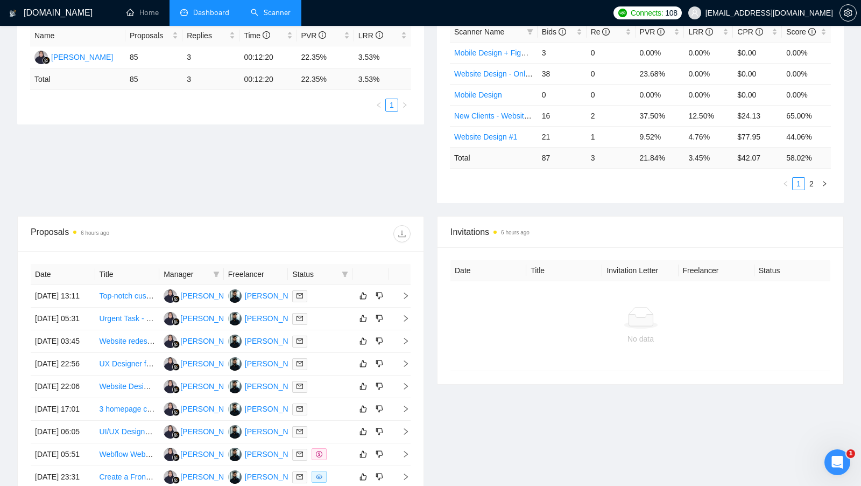
scroll to position [216, 0]
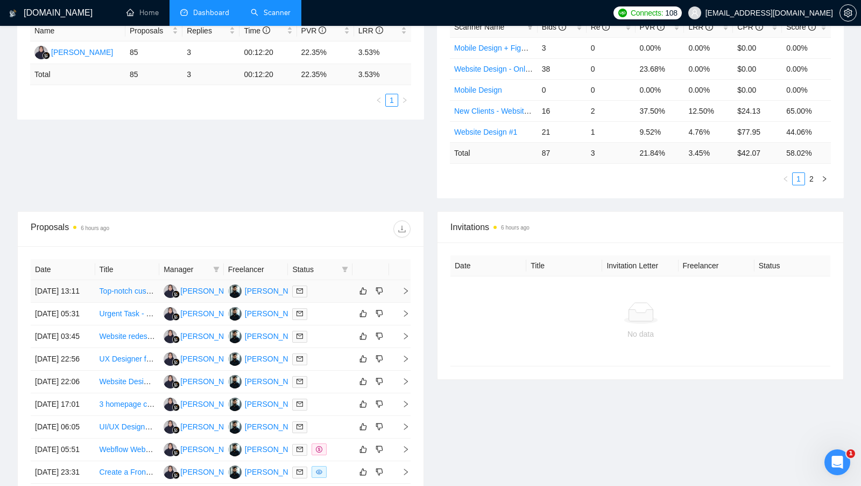
click at [338, 300] on td at bounding box center [320, 291] width 65 height 23
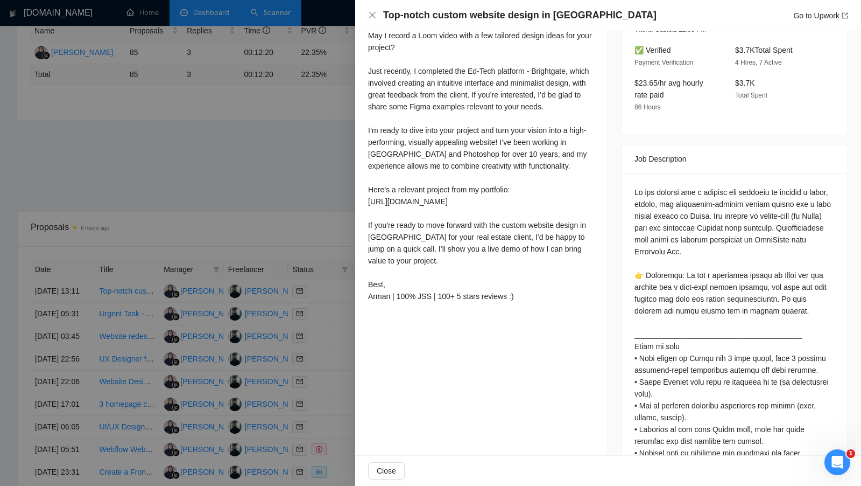
scroll to position [307, 0]
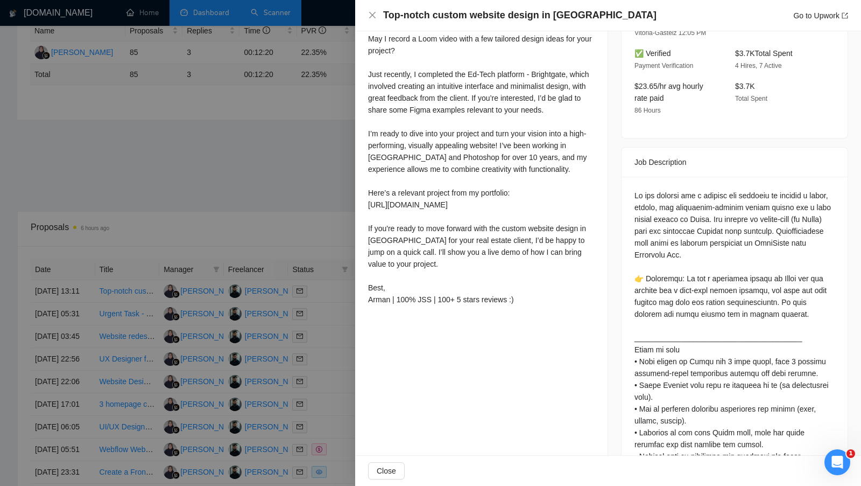
click at [301, 221] on div at bounding box center [430, 243] width 861 height 486
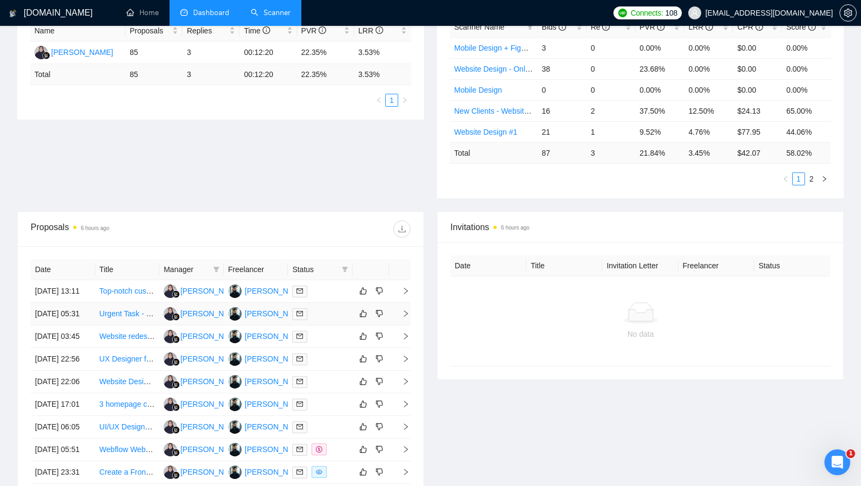
click at [334, 320] on div at bounding box center [320, 313] width 56 height 12
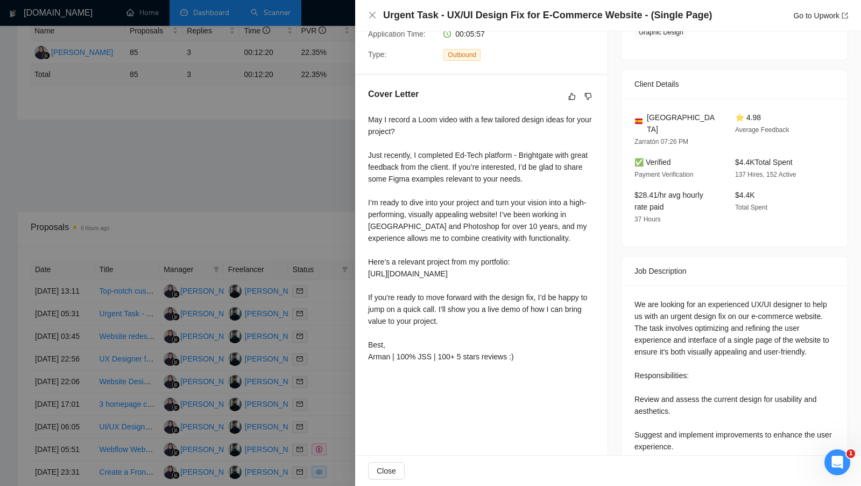
scroll to position [225, 0]
click at [306, 227] on div at bounding box center [430, 243] width 861 height 486
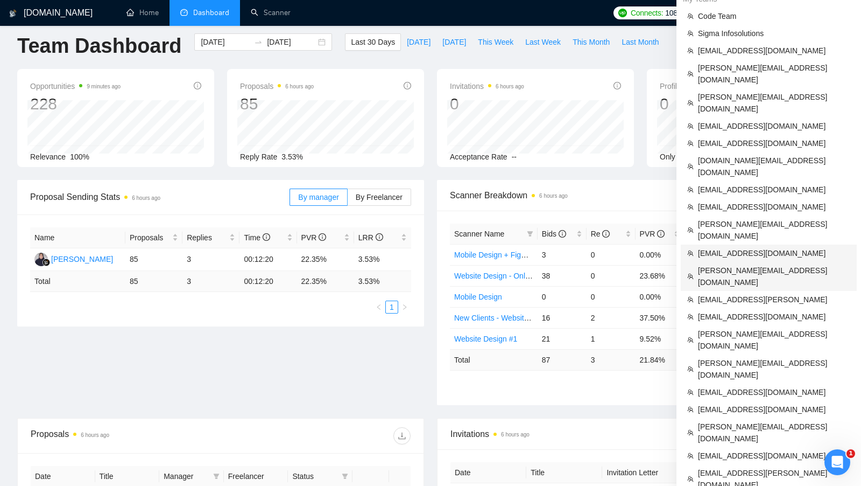
scroll to position [11, 0]
drag, startPoint x: 760, startPoint y: 219, endPoint x: 699, endPoint y: 224, distance: 60.5
click at [699, 263] on span "[PERSON_NAME][EMAIL_ADDRESS][DOMAIN_NAME]" at bounding box center [774, 275] width 152 height 24
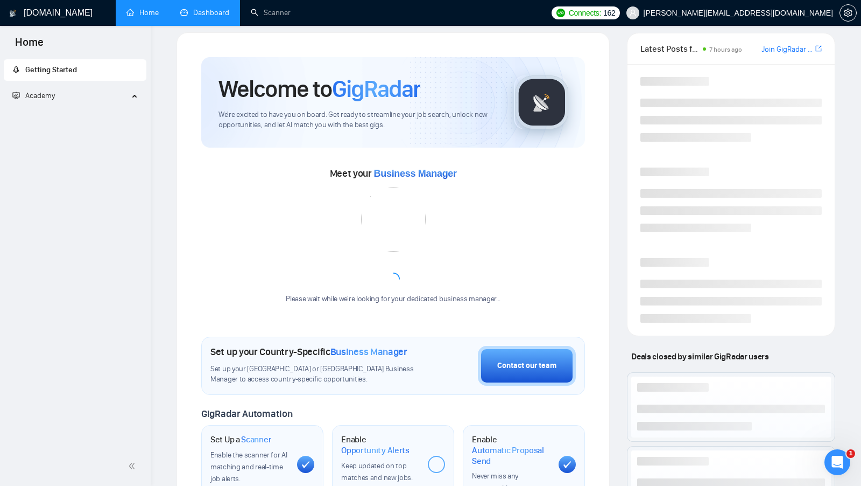
scroll to position [162, 0]
